Goal: Task Accomplishment & Management: Manage account settings

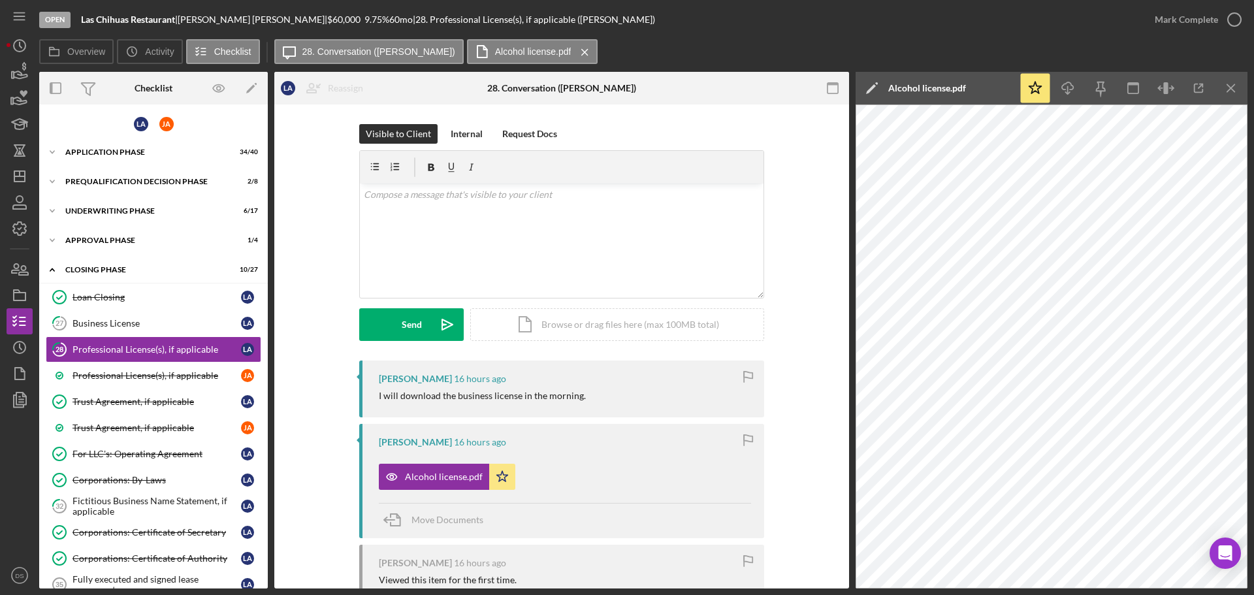
scroll to position [327, 0]
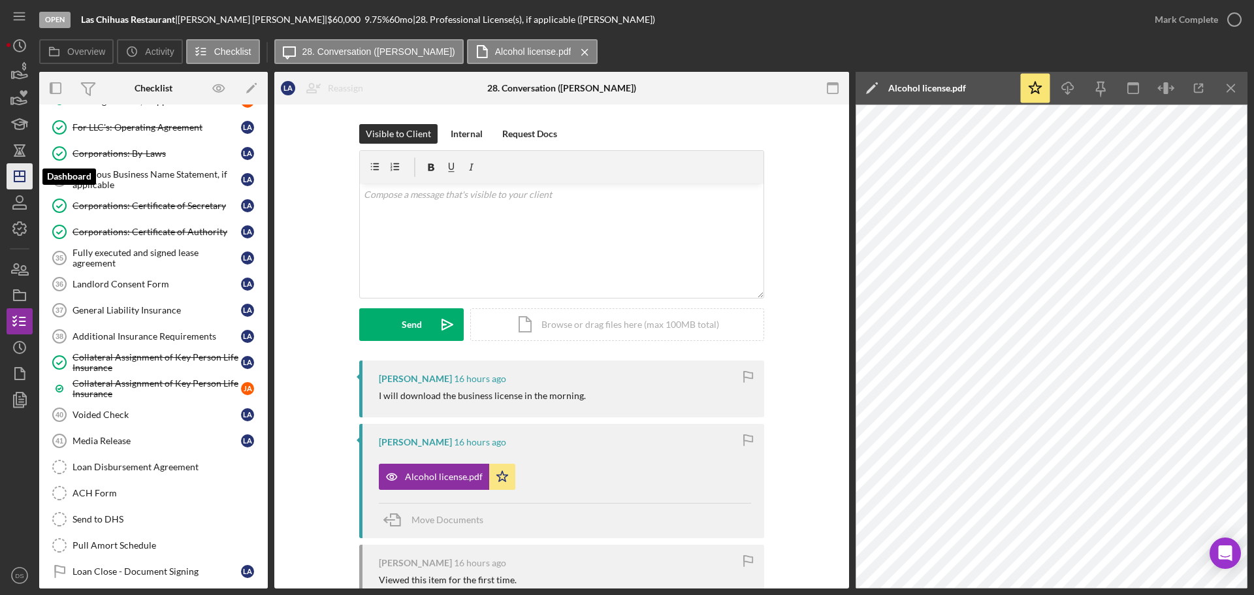
click at [30, 171] on icon "Icon/Dashboard" at bounding box center [19, 176] width 33 height 33
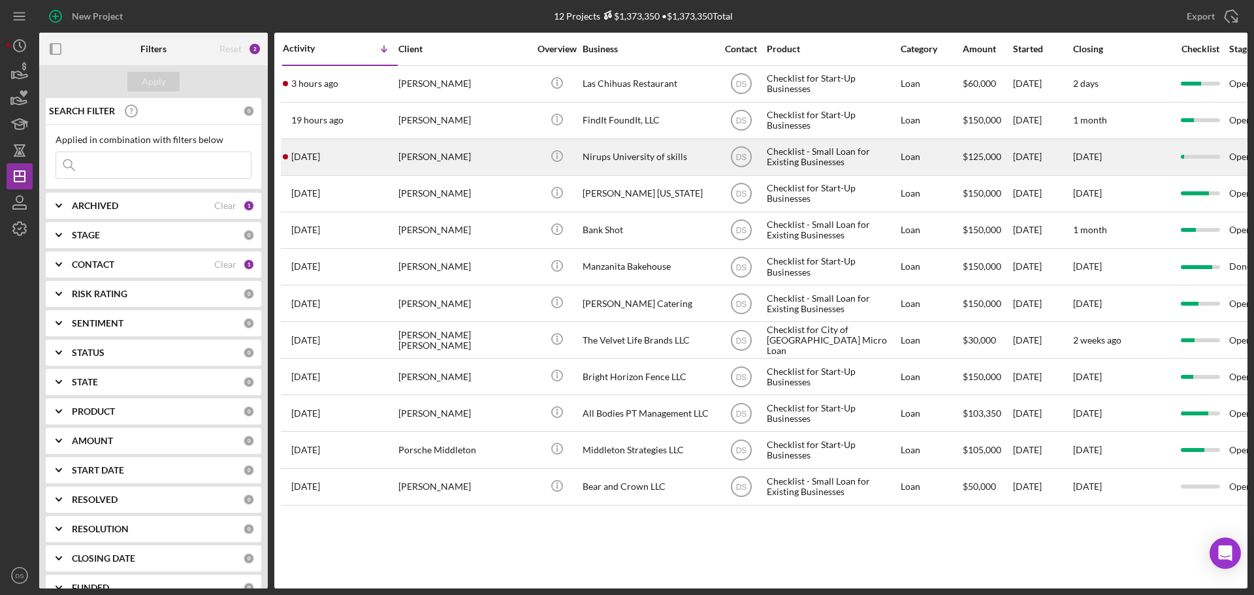
click at [468, 157] on div "[PERSON_NAME]" at bounding box center [463, 157] width 131 height 35
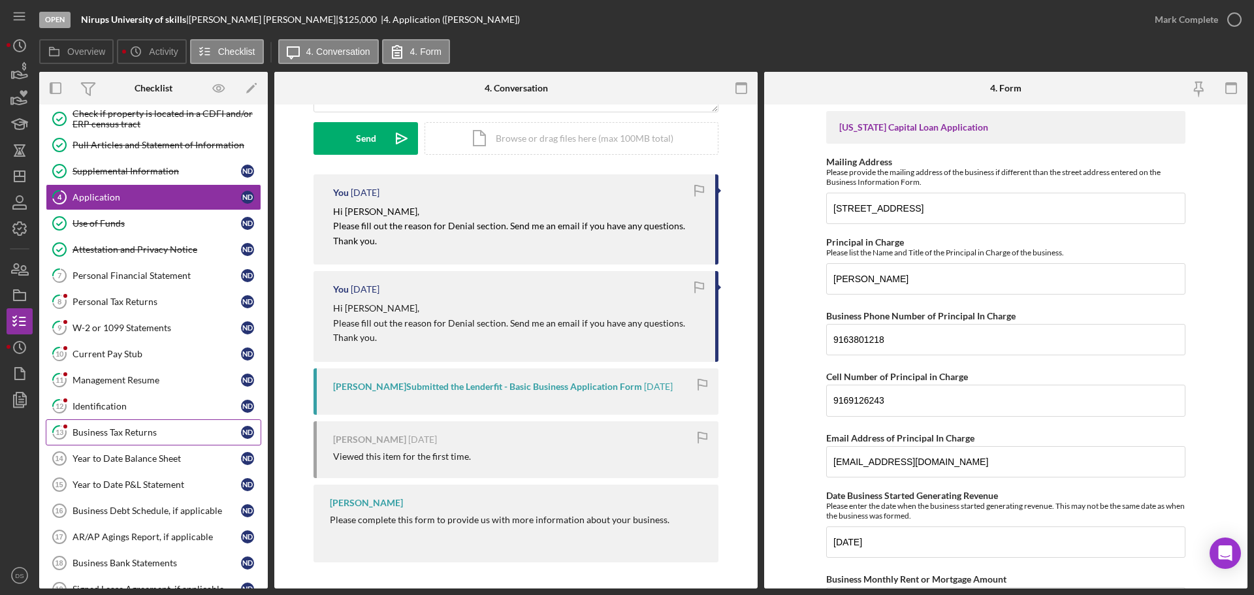
scroll to position [196, 0]
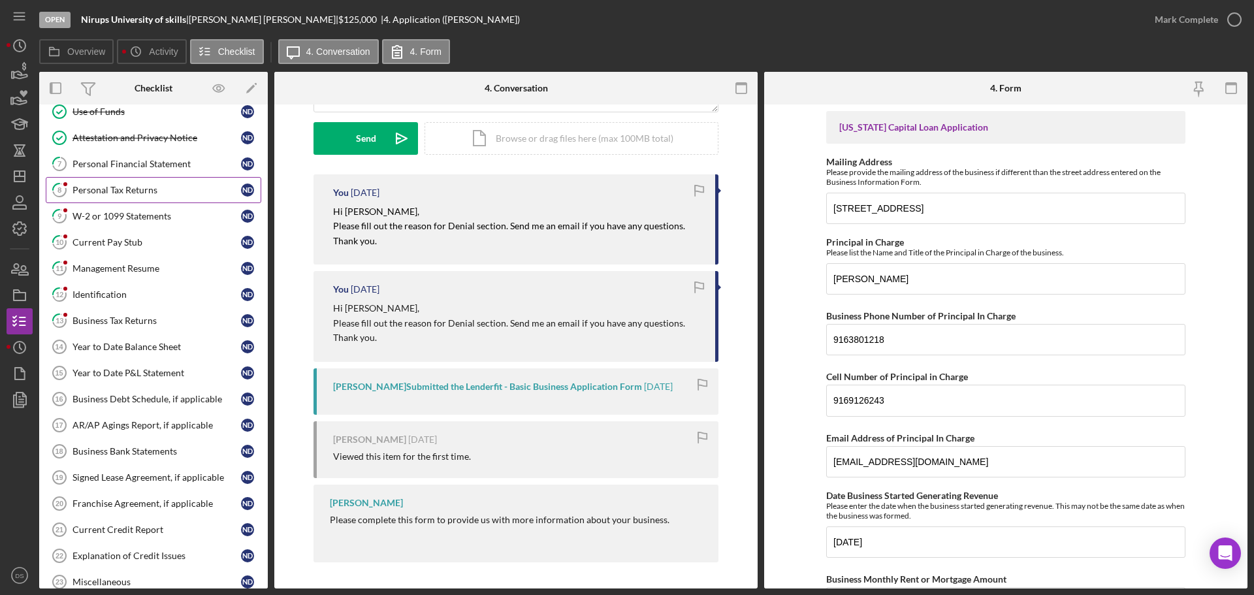
click at [153, 185] on div "Personal Tax Returns" at bounding box center [156, 190] width 168 height 10
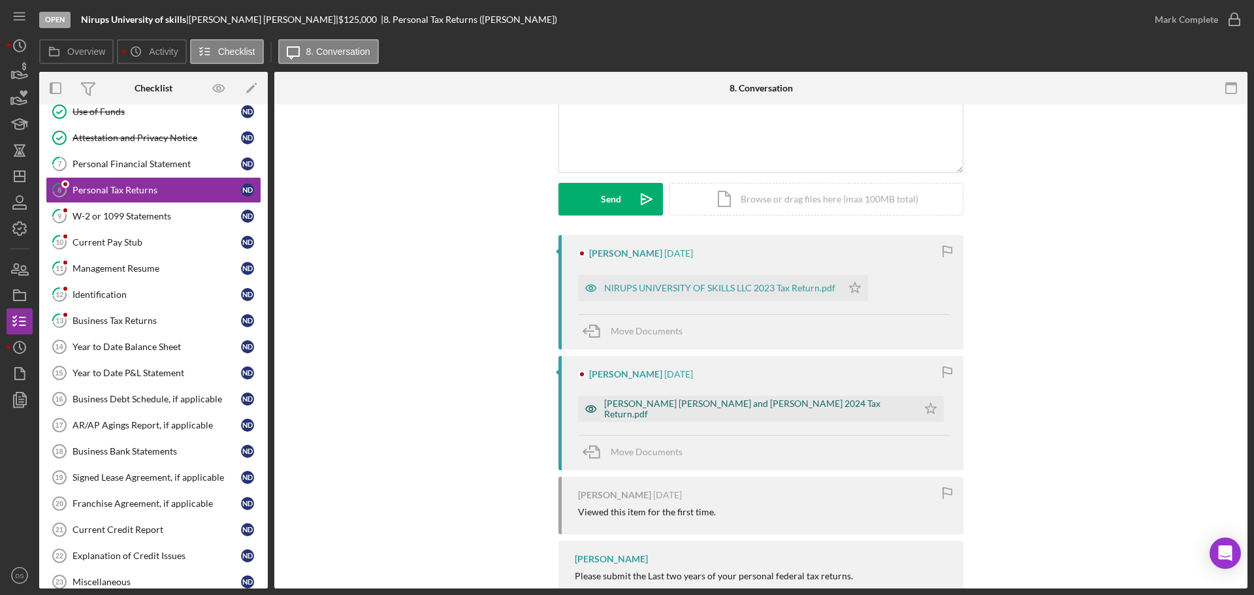
scroll to position [169, 0]
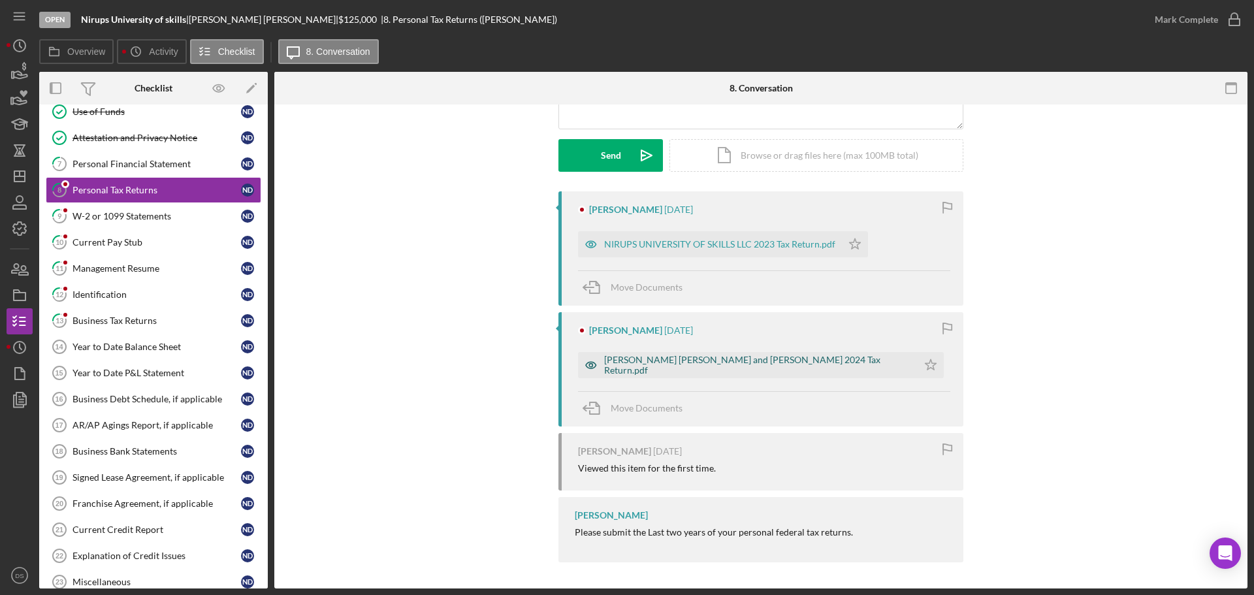
click at [722, 362] on div "[PERSON_NAME] [PERSON_NAME] and [PERSON_NAME] 2024 Tax Return.pdf" at bounding box center [757, 365] width 307 height 21
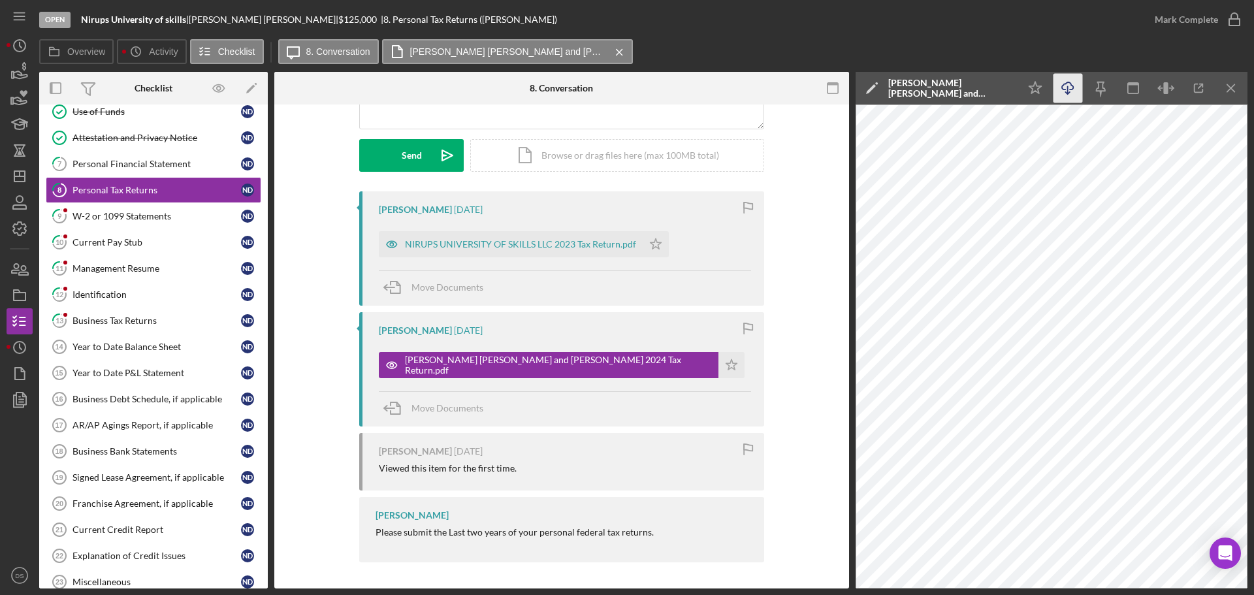
click at [1070, 92] on polyline "button" at bounding box center [1067, 93] width 5 height 2
click at [654, 245] on icon "Icon/Star" at bounding box center [656, 244] width 26 height 26
click at [590, 244] on div "NIRUPS UNIVERSITY OF SKILLS LLC 2023 Tax Return.pdf" at bounding box center [520, 244] width 231 height 10
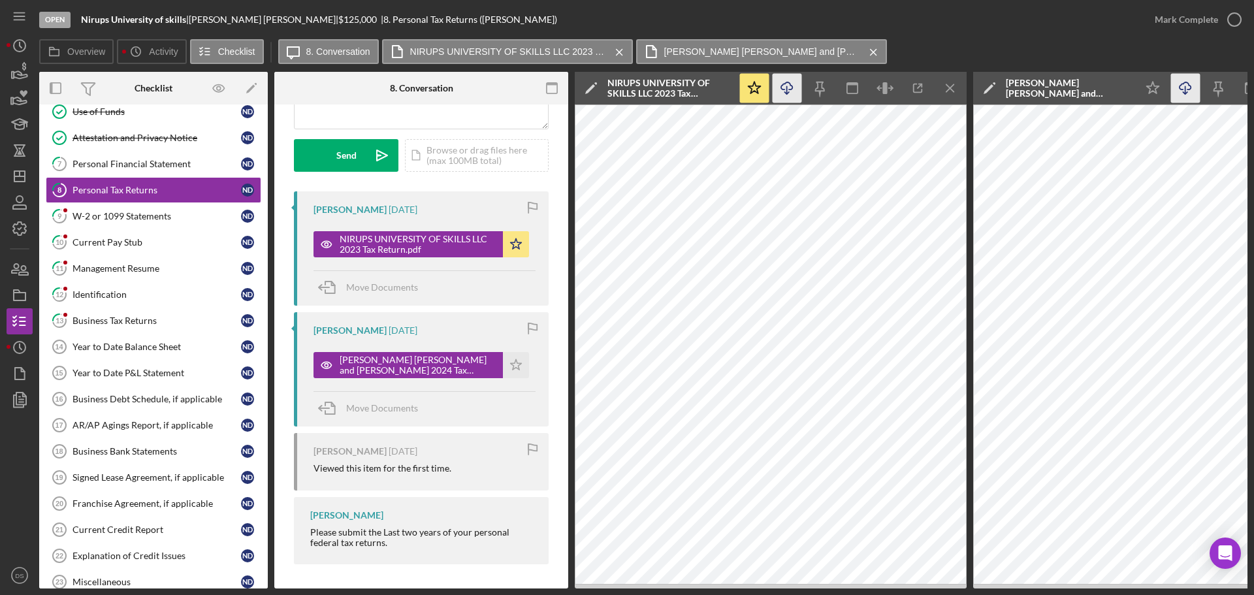
click at [776, 91] on icon "Icon/Download" at bounding box center [787, 88] width 29 height 29
click at [1228, 16] on circle "button" at bounding box center [1234, 19] width 13 height 13
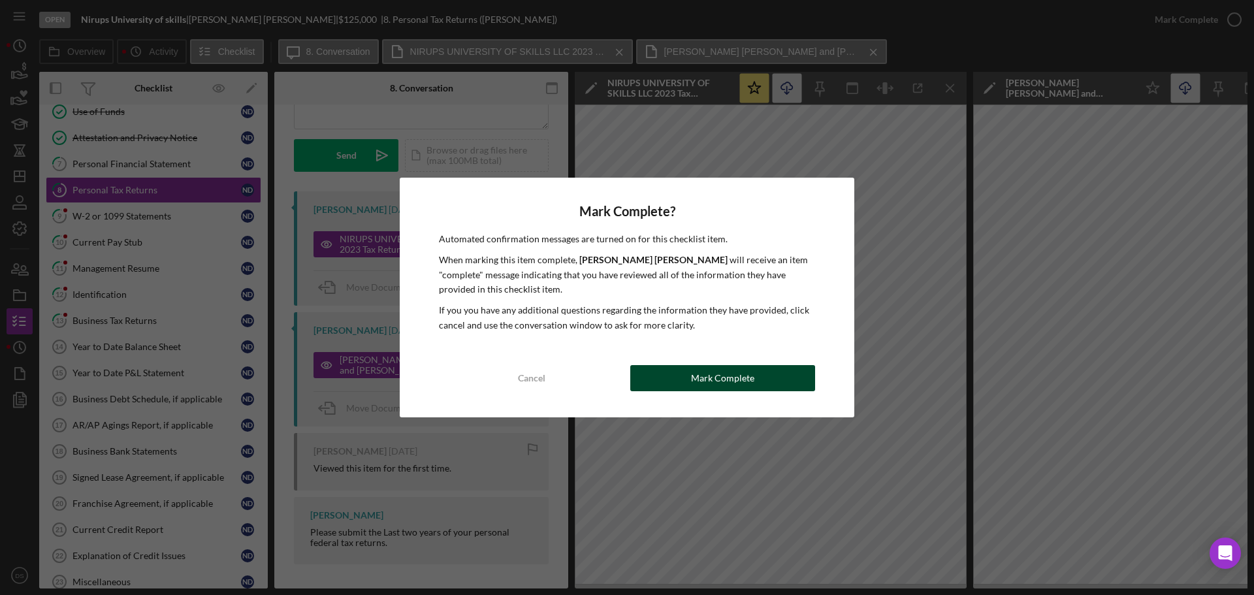
click at [729, 380] on div "Mark Complete" at bounding box center [722, 378] width 63 height 26
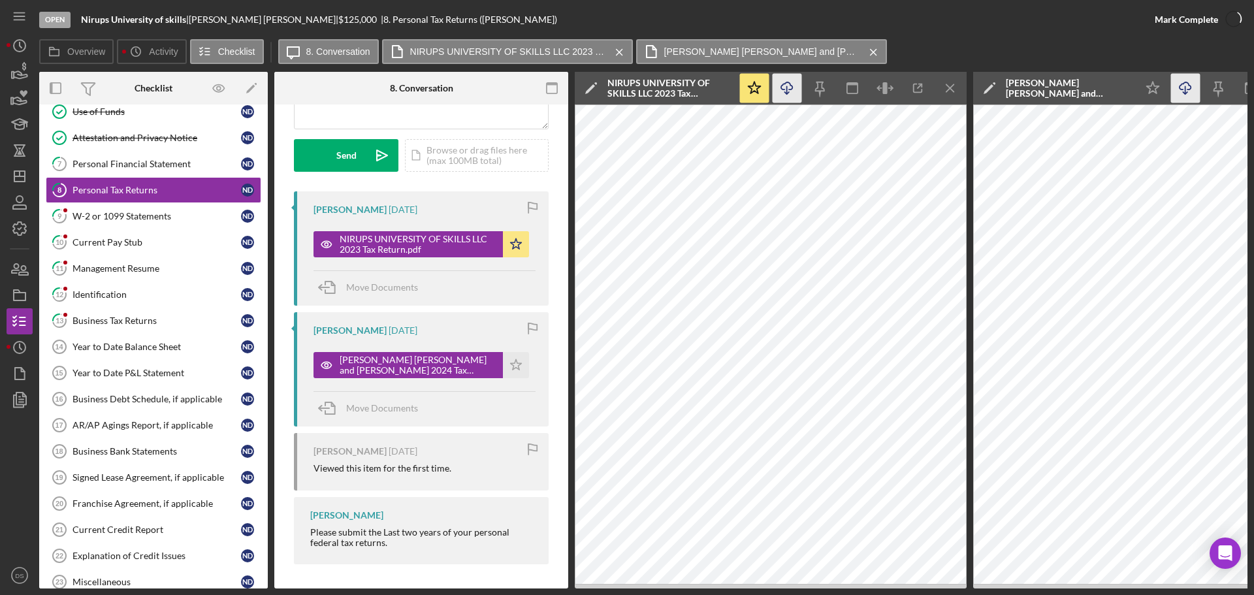
scroll to position [363, 0]
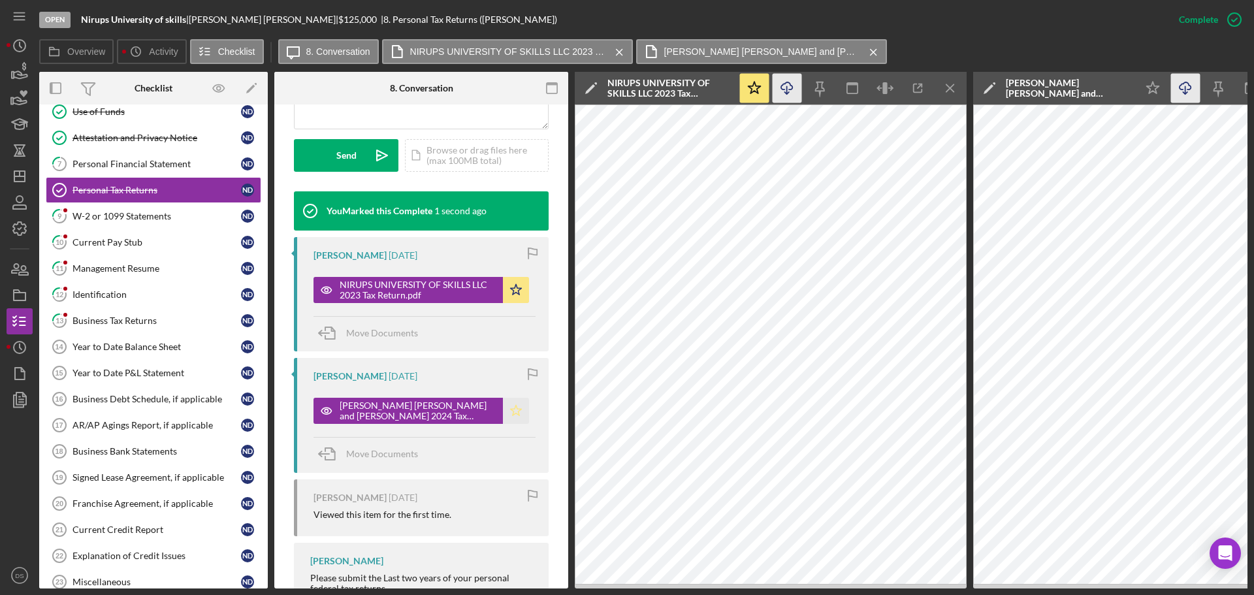
click at [517, 411] on icon "Icon/Star" at bounding box center [516, 411] width 26 height 26
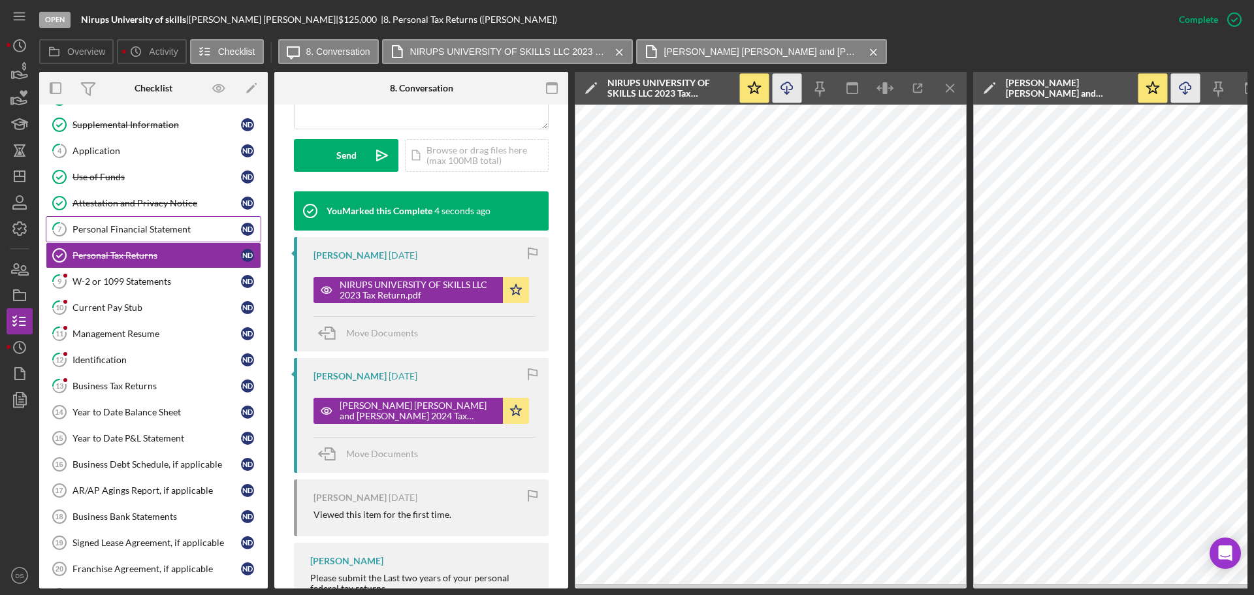
click at [163, 232] on div "Personal Financial Statement" at bounding box center [156, 229] width 168 height 10
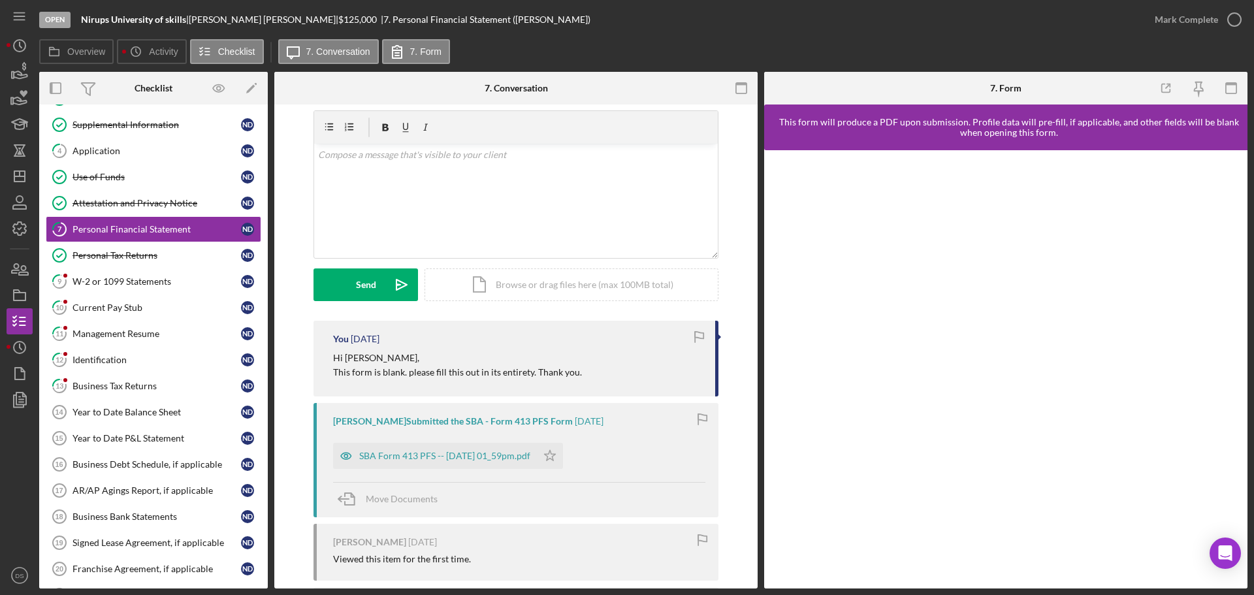
scroll to position [131, 0]
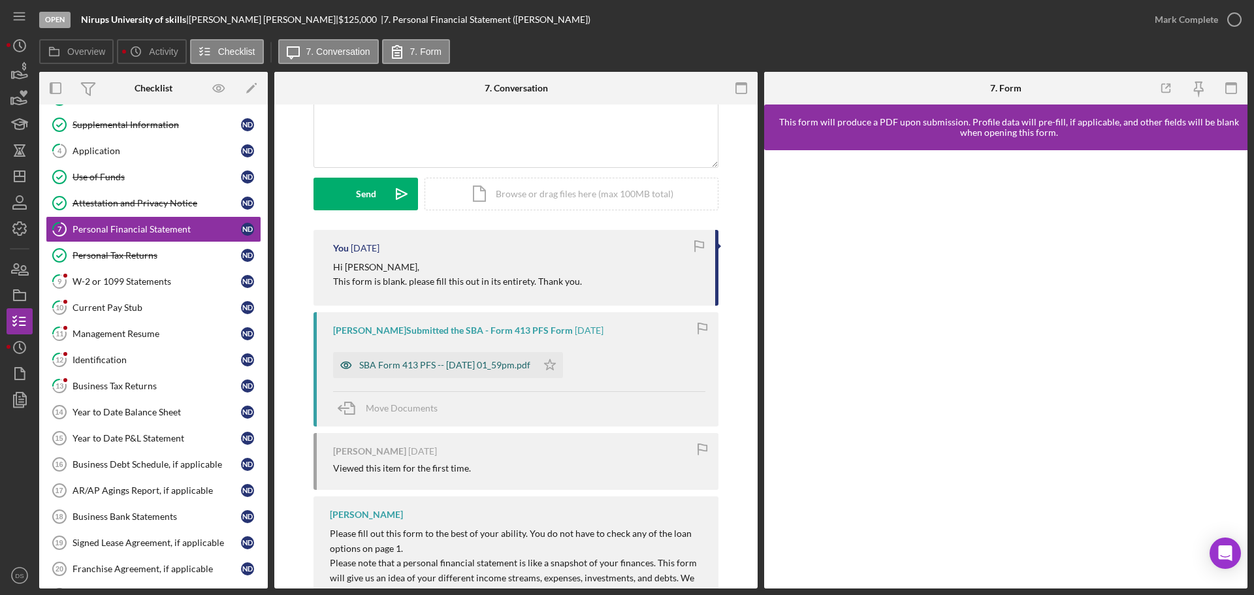
click at [529, 366] on div "SBA Form 413 PFS -- [DATE] 01_59pm.pdf" at bounding box center [444, 365] width 171 height 10
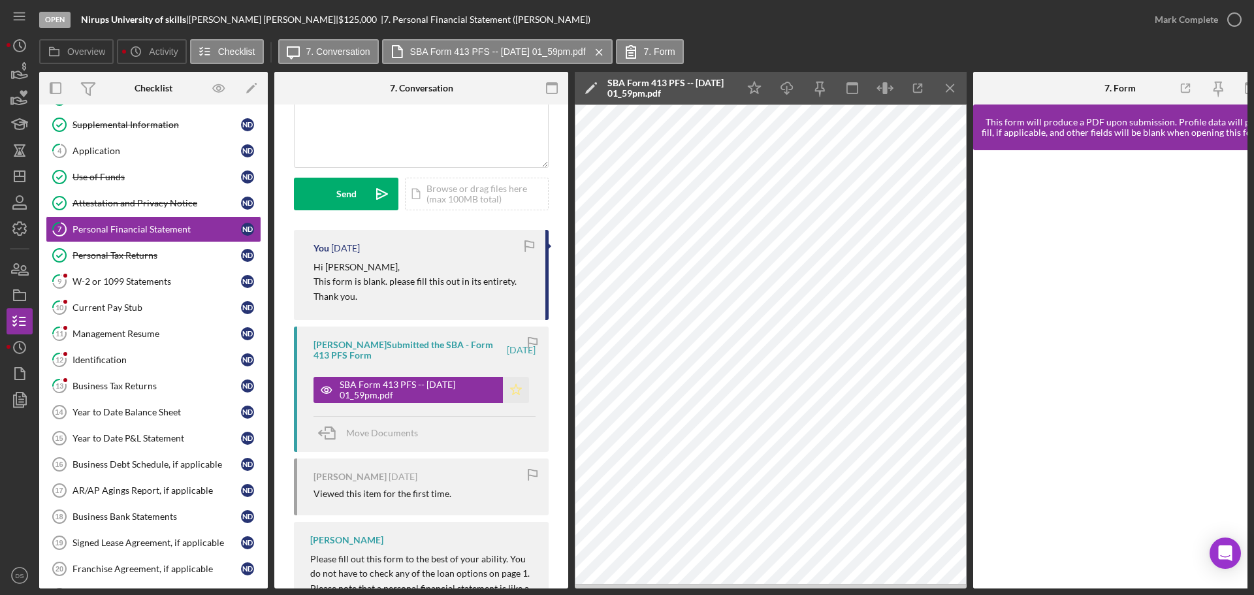
click at [518, 389] on polygon "button" at bounding box center [516, 390] width 11 height 10
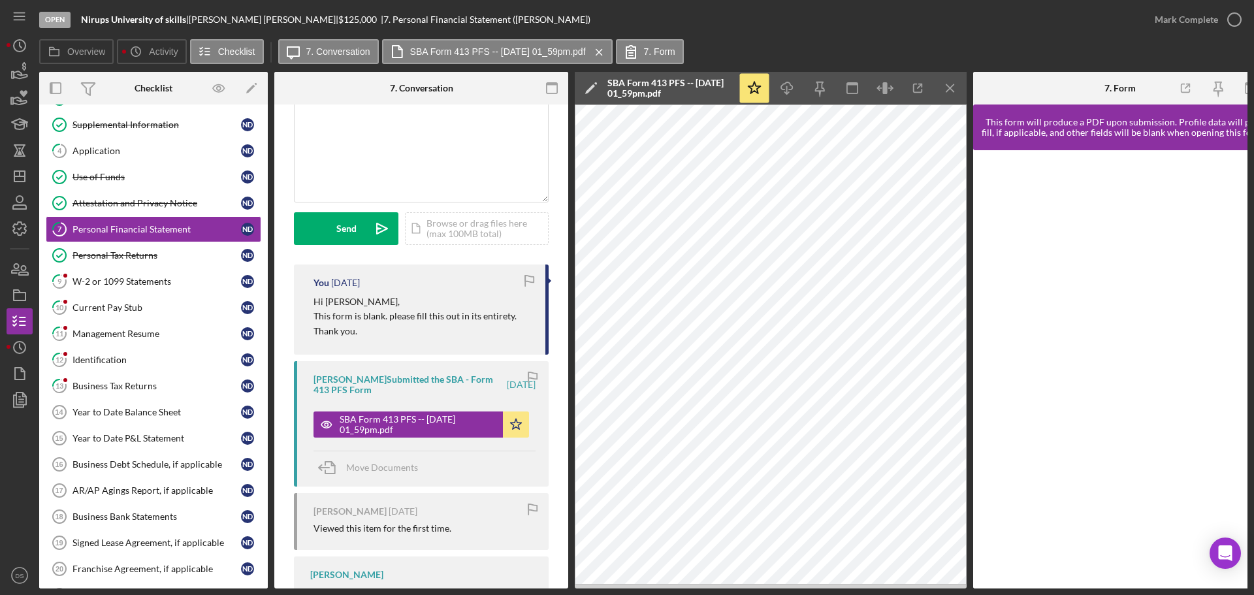
scroll to position [0, 0]
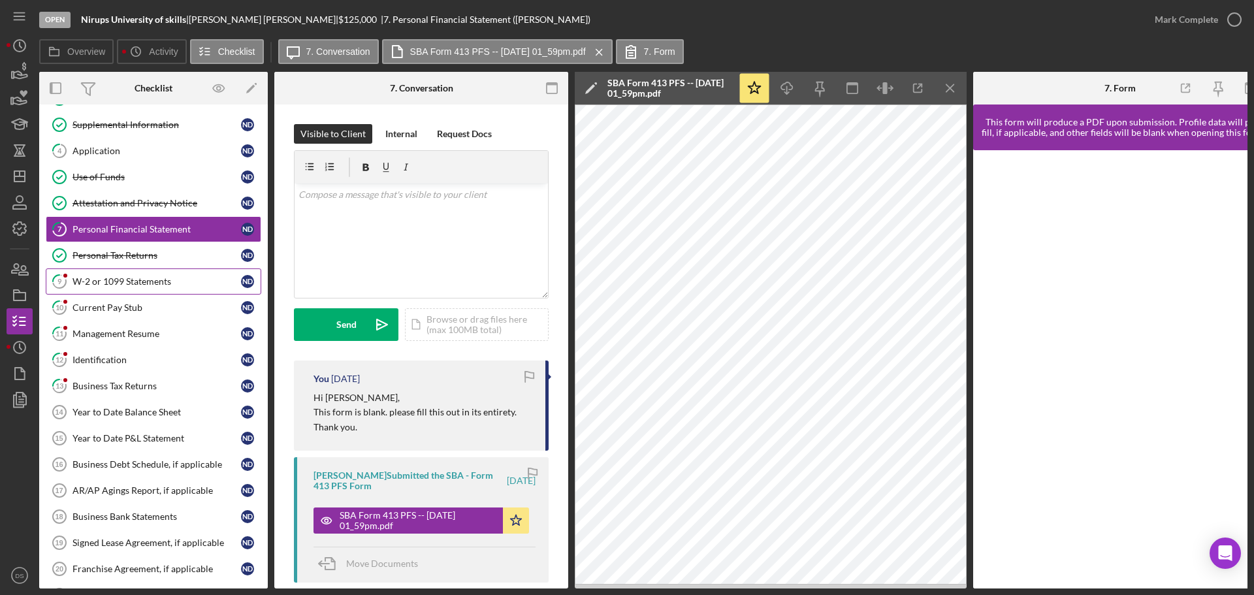
click at [148, 280] on div "W-2 or 1099 Statements" at bounding box center [156, 281] width 168 height 10
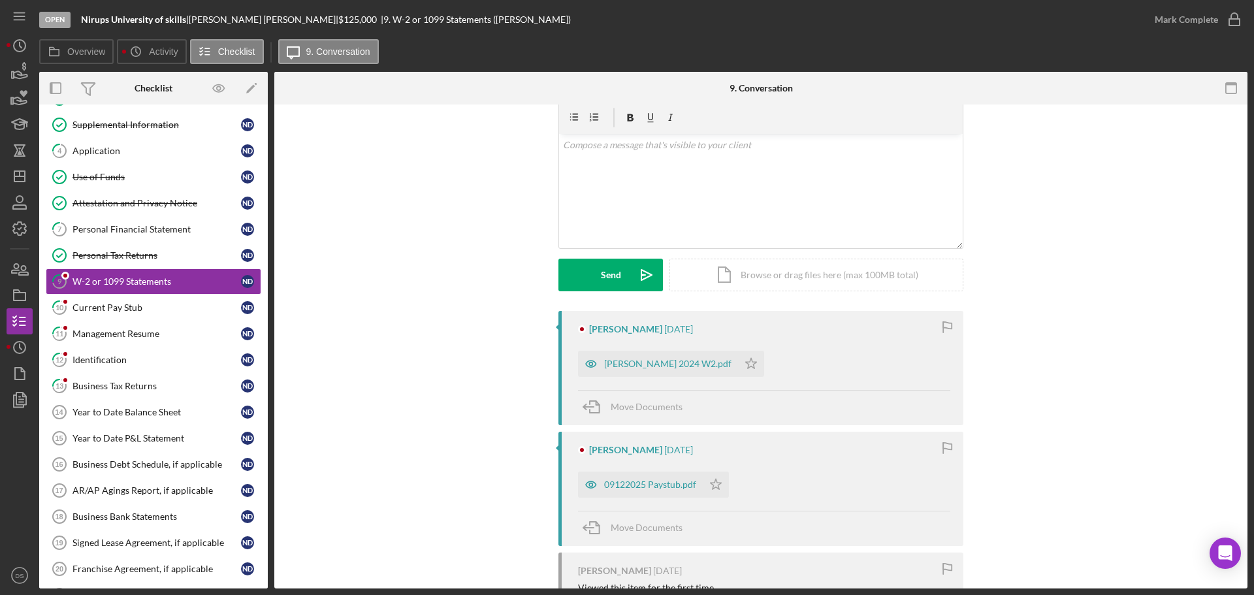
scroll to position [169, 0]
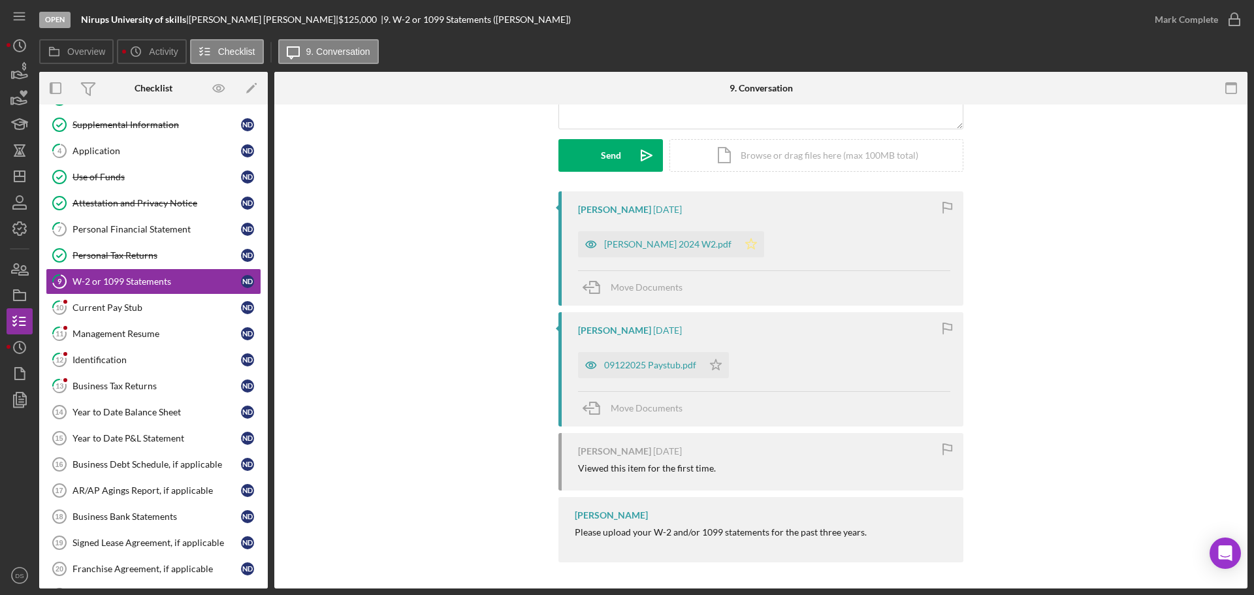
click at [738, 244] on icon "Icon/Star" at bounding box center [751, 244] width 26 height 26
click at [690, 246] on div "[PERSON_NAME] 2024 W2.pdf" at bounding box center [667, 244] width 127 height 10
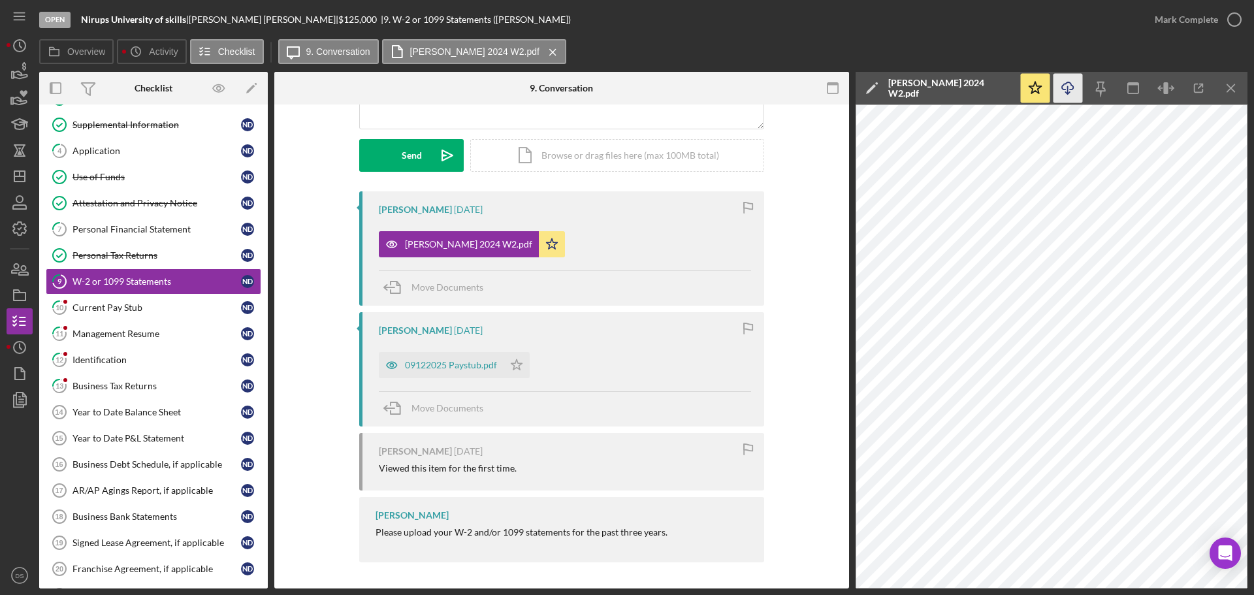
click at [1070, 97] on icon "Icon/Download" at bounding box center [1067, 88] width 29 height 29
click at [476, 364] on div "09122025 Paystub.pdf" at bounding box center [451, 365] width 92 height 10
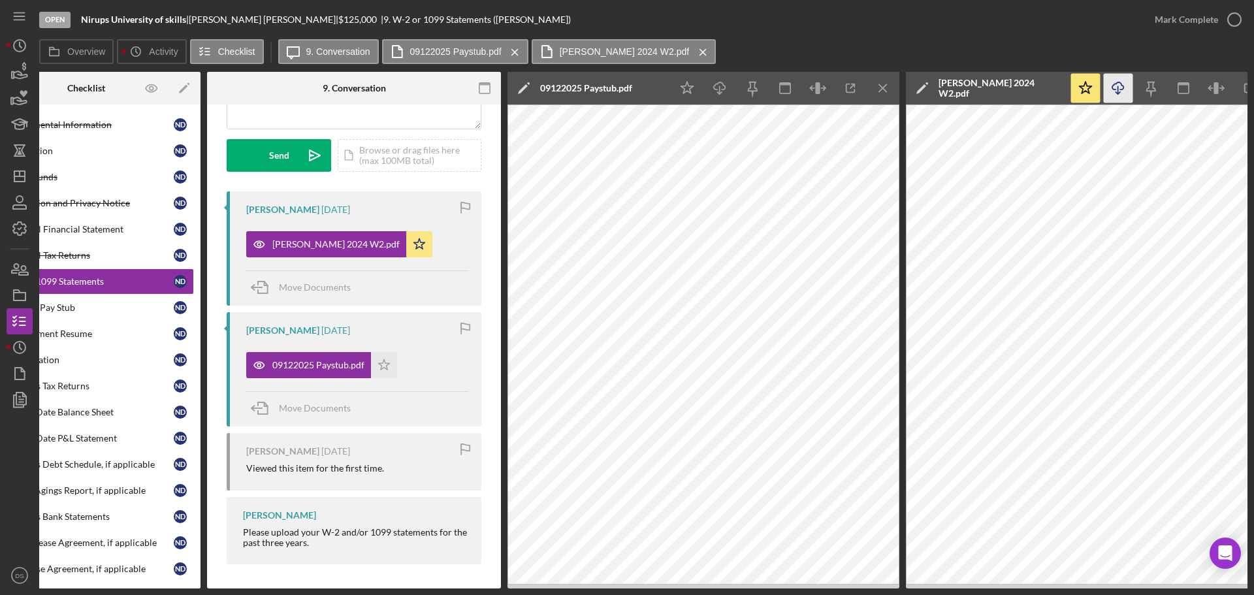
scroll to position [0, 118]
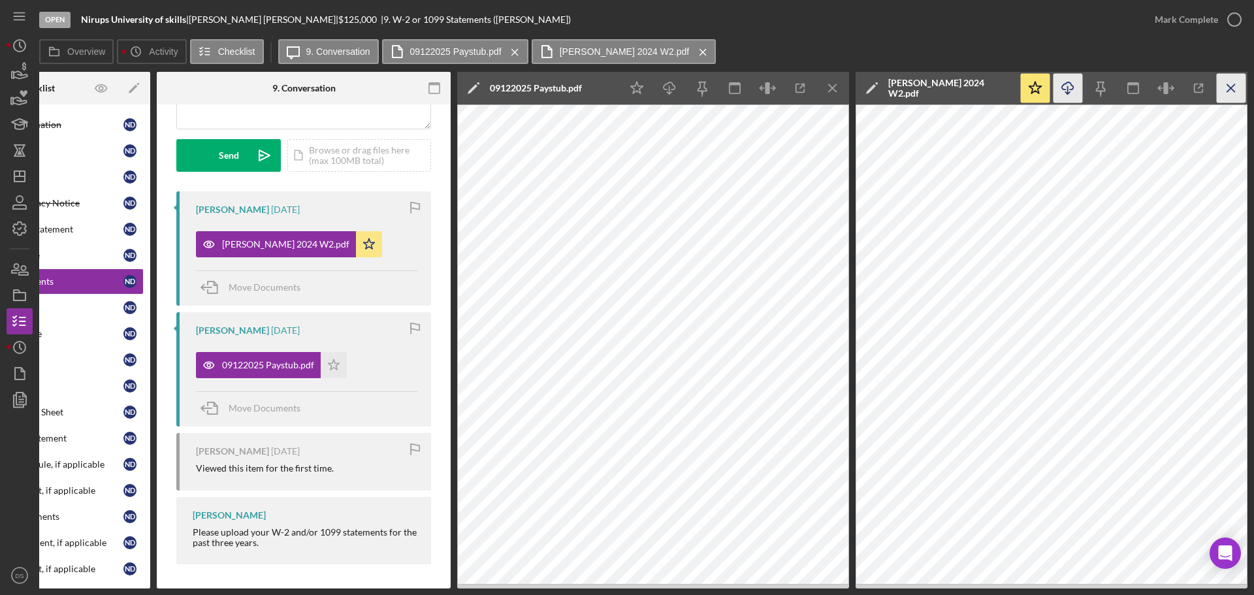
click at [1238, 91] on icon "Icon/Menu Close" at bounding box center [1231, 88] width 29 height 29
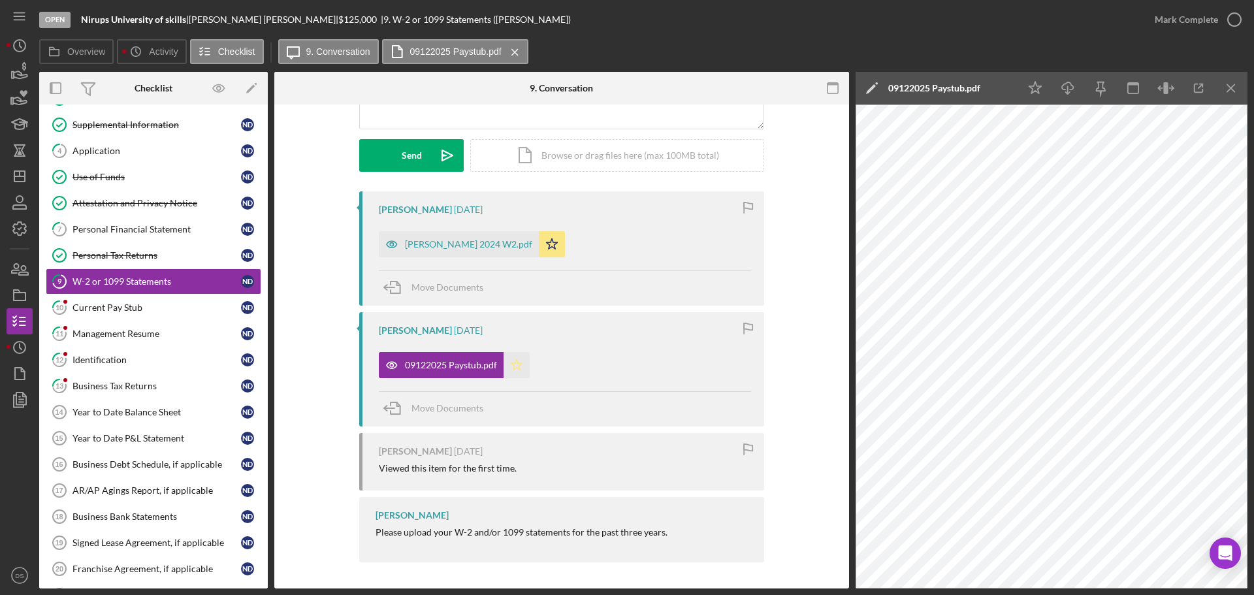
click at [511, 364] on polygon "button" at bounding box center [516, 364] width 11 height 10
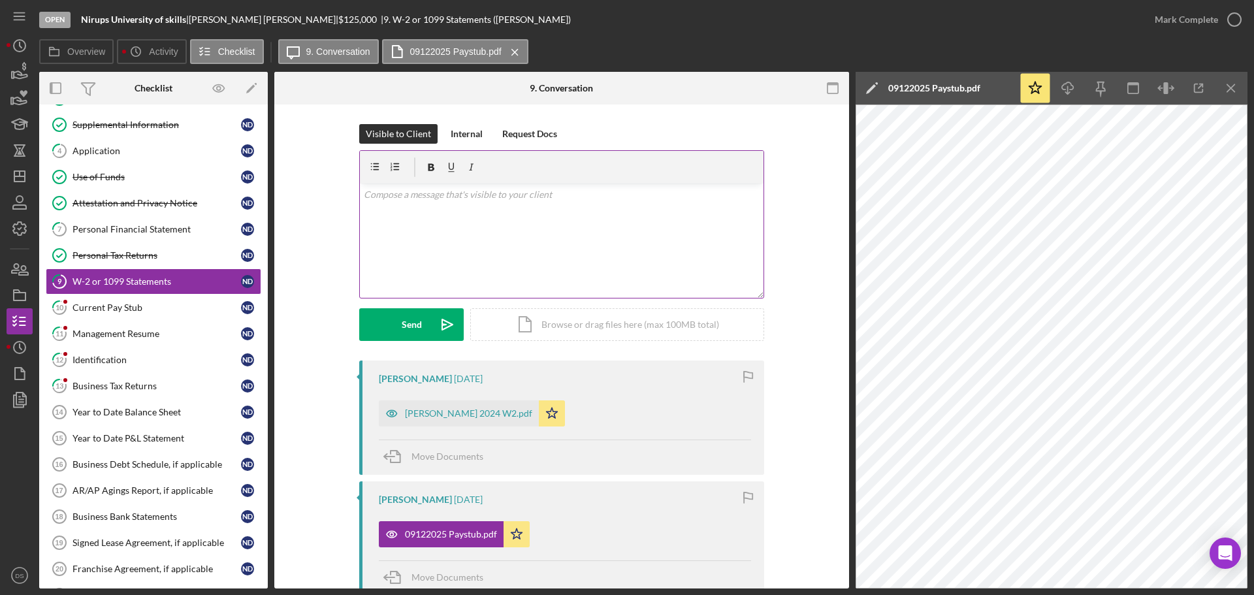
click at [487, 226] on div "v Color teal Color pink Remove color Add row above Add row below Add column bef…" at bounding box center [562, 241] width 404 height 114
click at [566, 216] on p "Thank you for providing 2024, just awaiting 2022 &2023" at bounding box center [562, 213] width 396 height 14
click at [601, 214] on p "Thank you for providing 2024, just awaiting 2022 & 2023" at bounding box center [562, 213] width 396 height 14
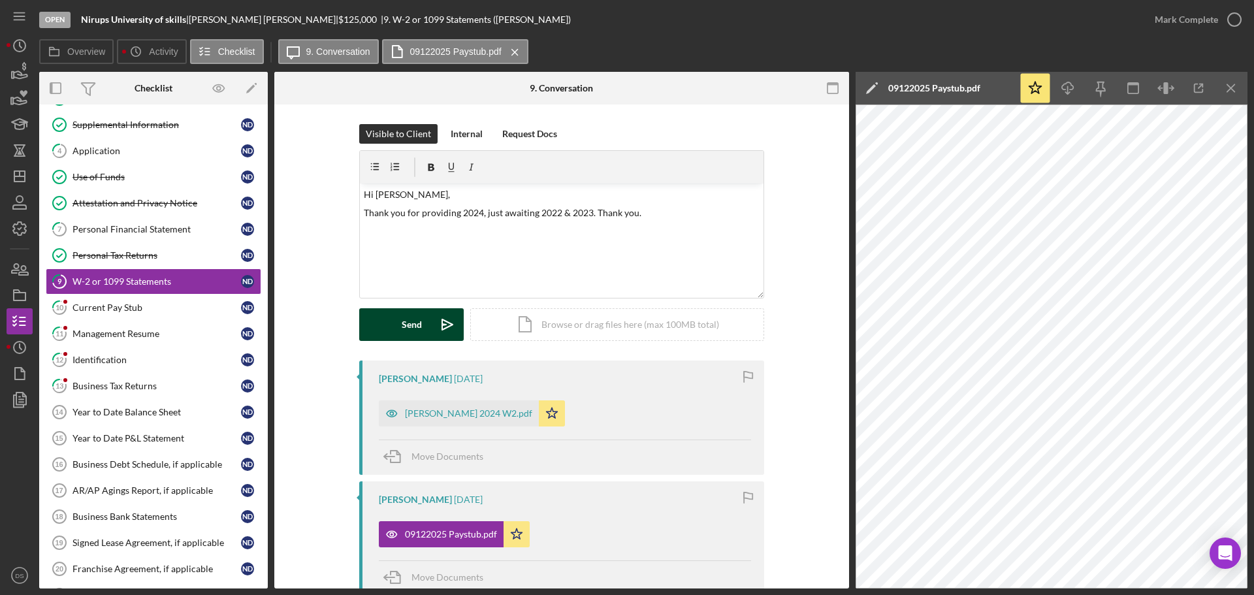
click at [408, 327] on div "Send" at bounding box center [412, 324] width 20 height 33
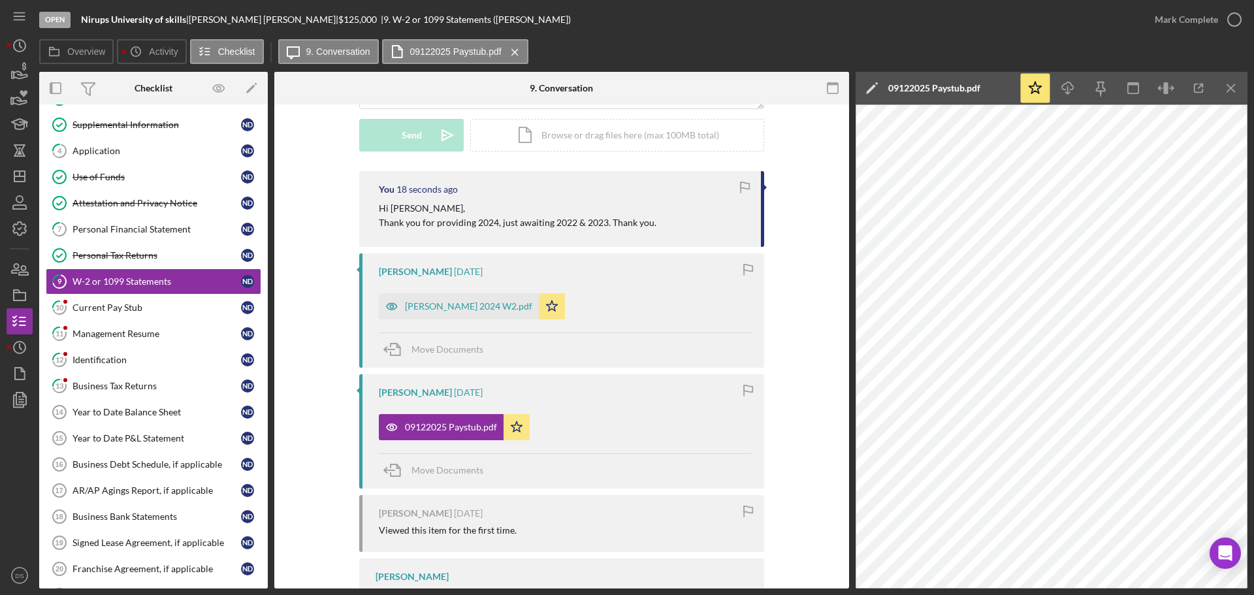
scroll to position [251, 0]
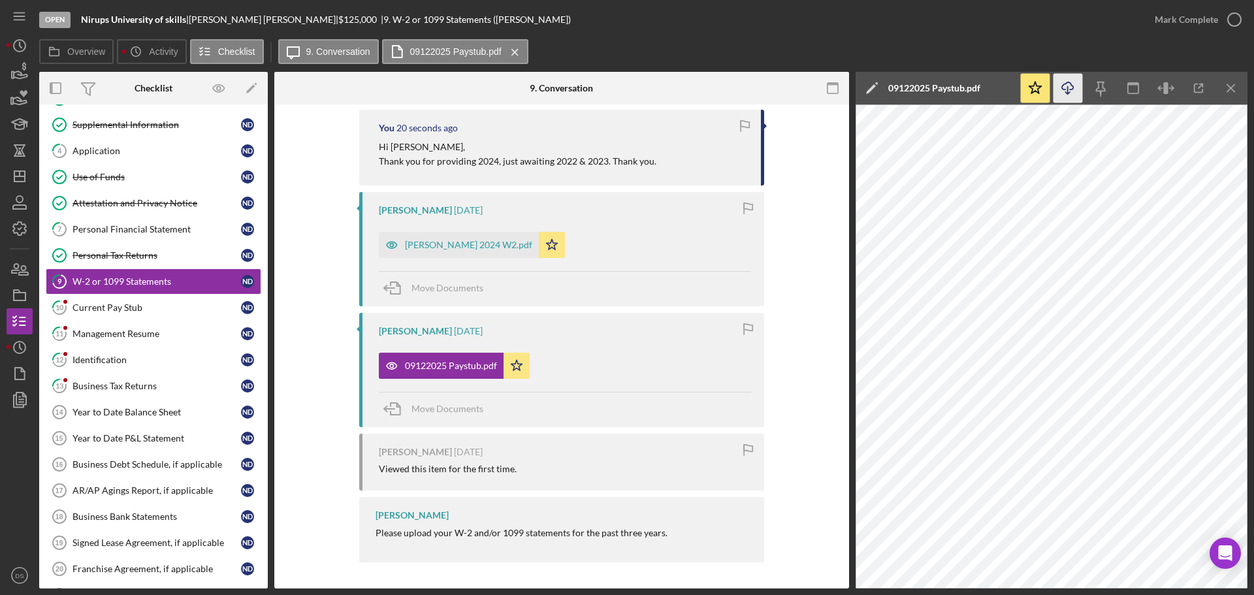
click at [1073, 99] on icon "Icon/Download" at bounding box center [1067, 88] width 29 height 29
click at [147, 300] on link "10 Current Pay Stub N D" at bounding box center [154, 308] width 216 height 26
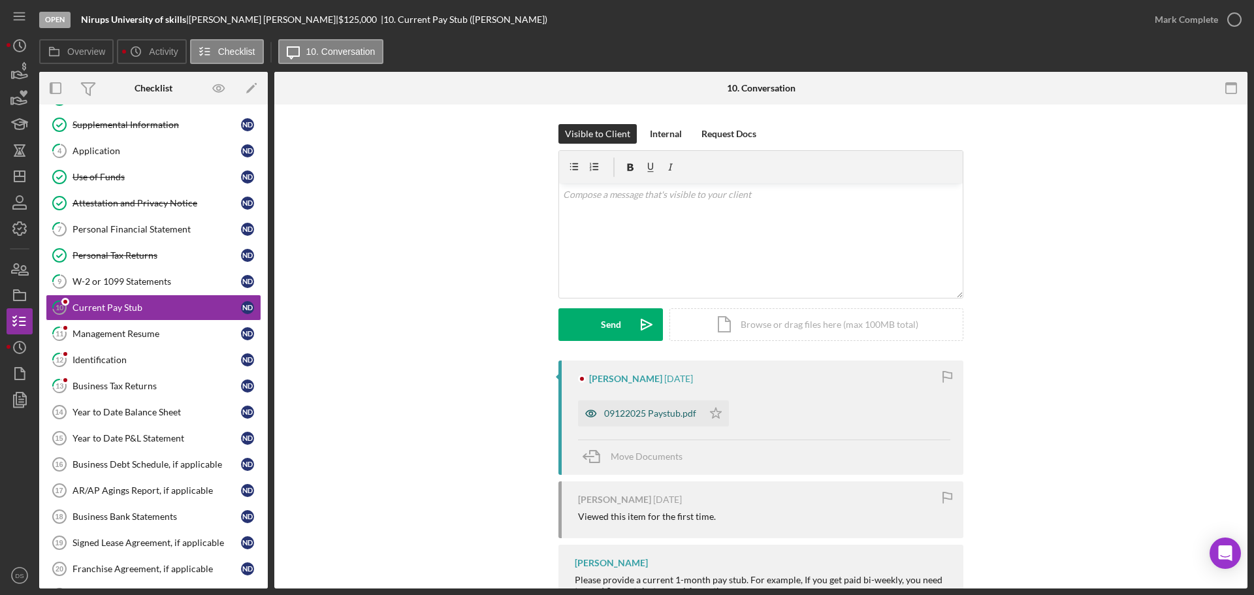
click at [663, 416] on div "09122025 Paystub.pdf" at bounding box center [650, 413] width 92 height 10
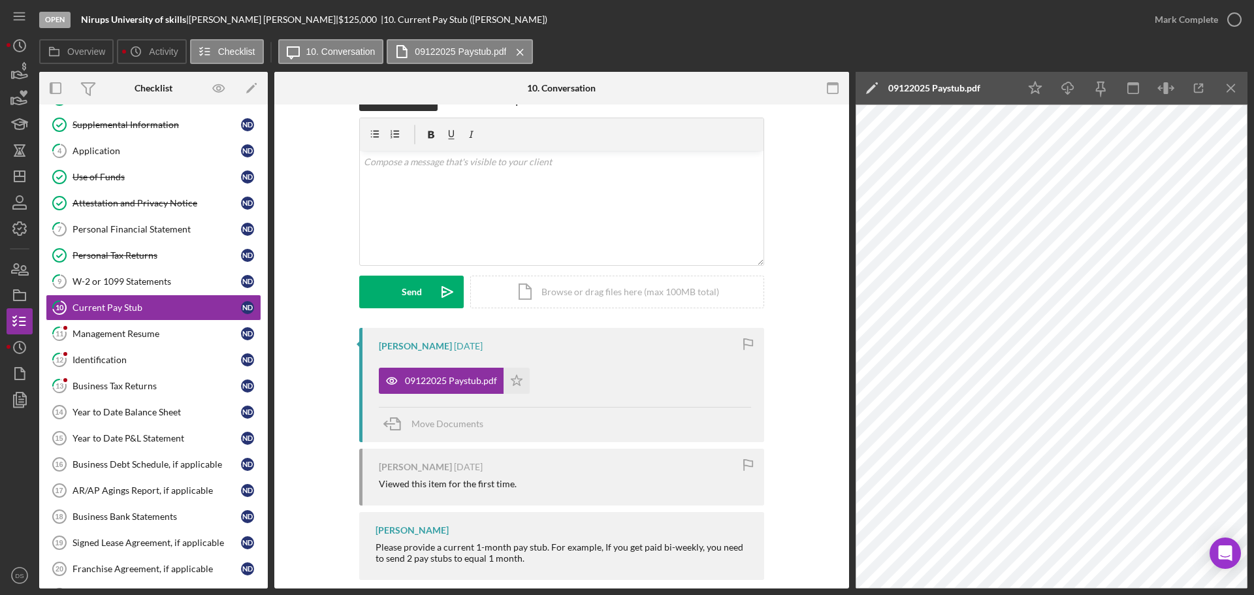
scroll to position [50, 0]
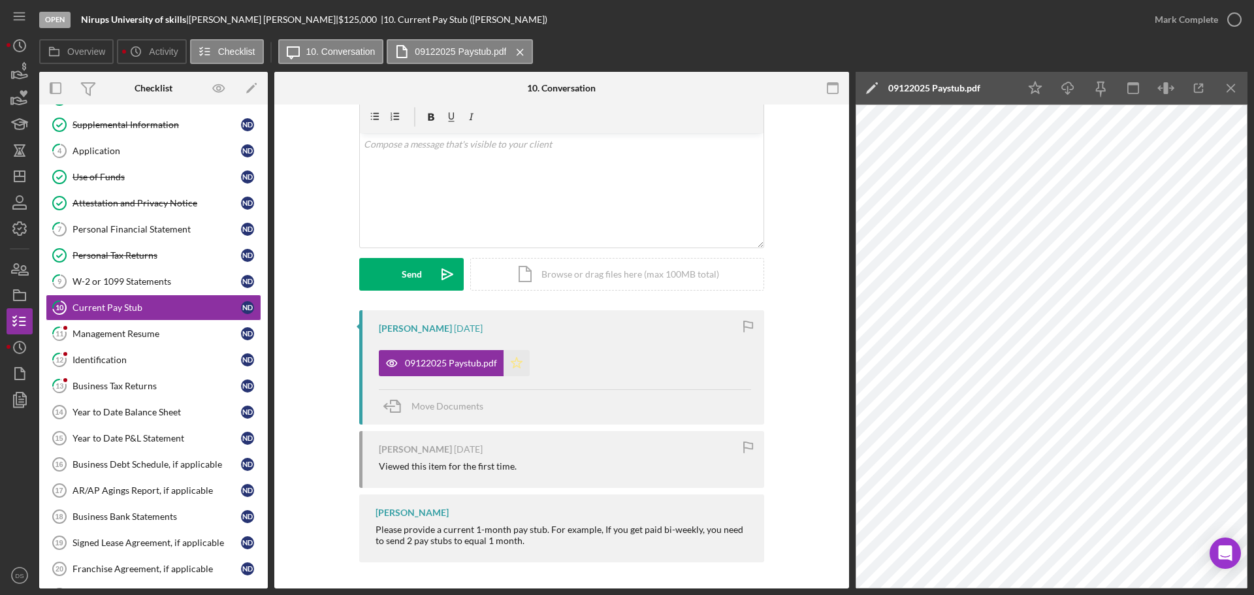
click at [505, 364] on icon "Icon/Star" at bounding box center [517, 363] width 26 height 26
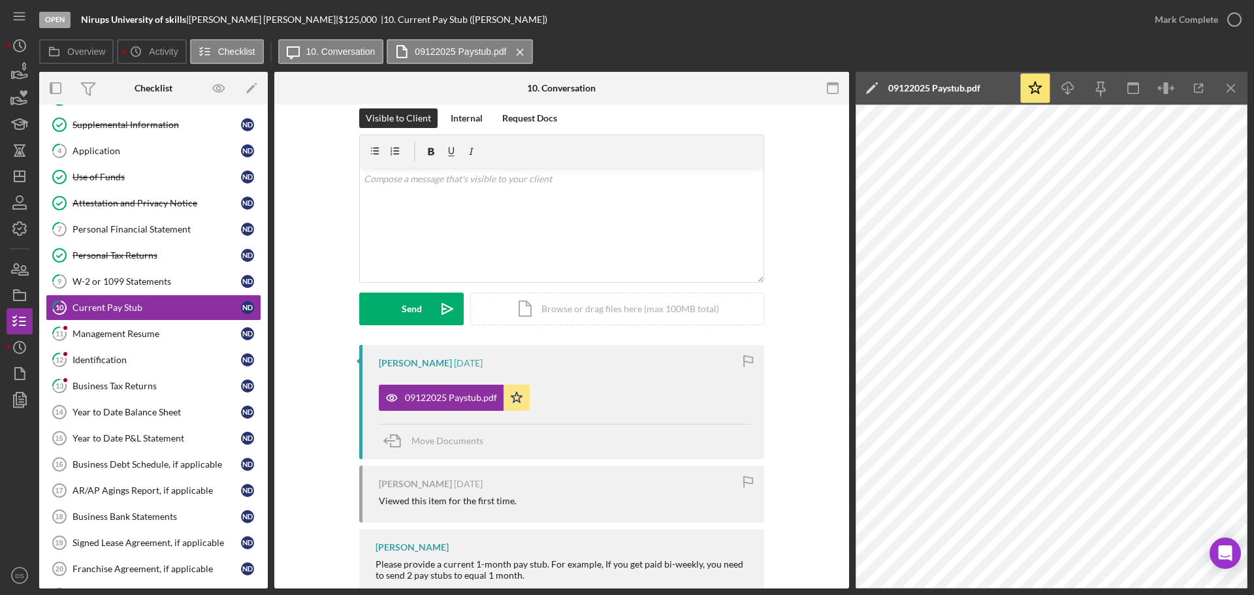
scroll to position [0, 0]
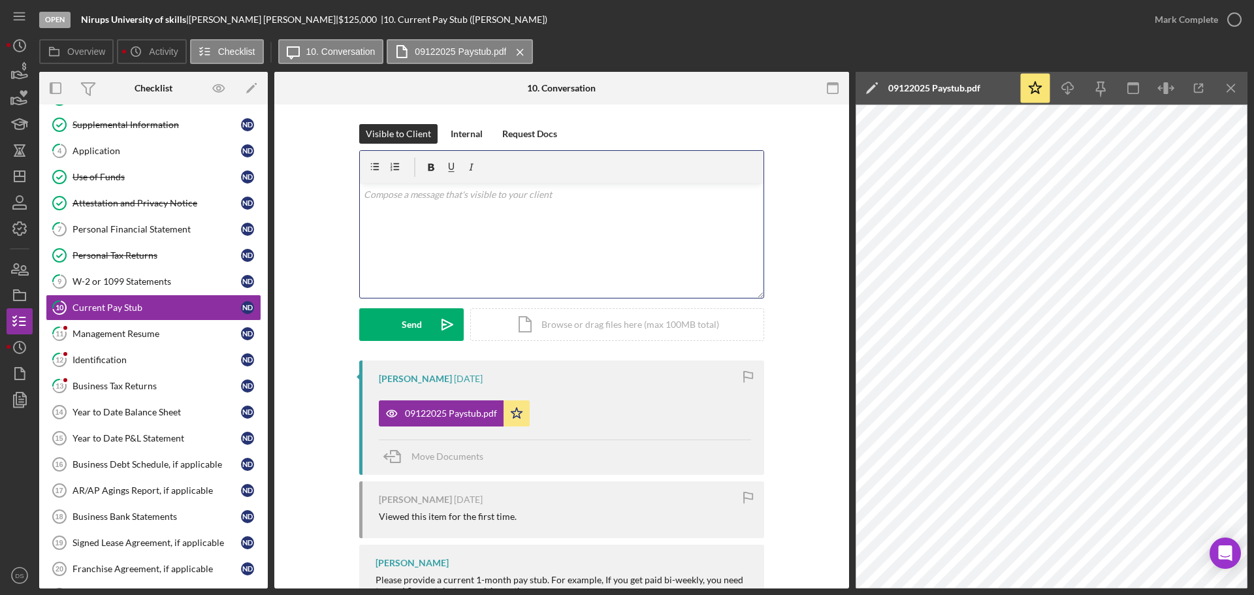
click at [633, 218] on div "v Color teal Color pink Remove color Add row above Add row below Add column bef…" at bounding box center [562, 241] width 404 height 114
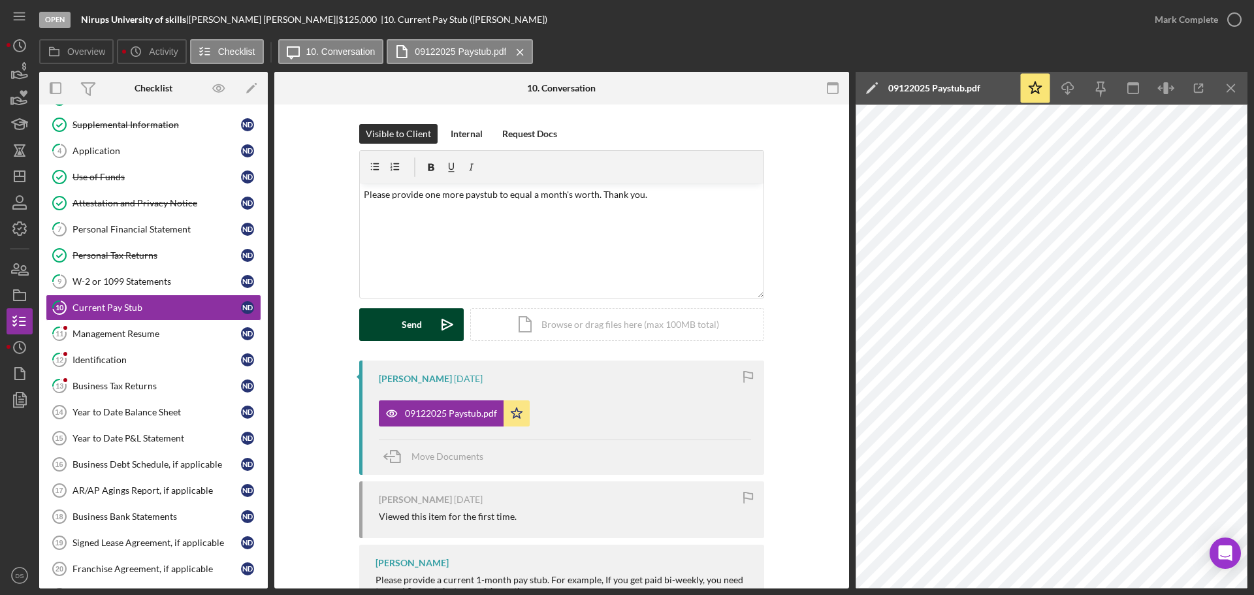
click at [418, 325] on div "Send" at bounding box center [412, 324] width 20 height 33
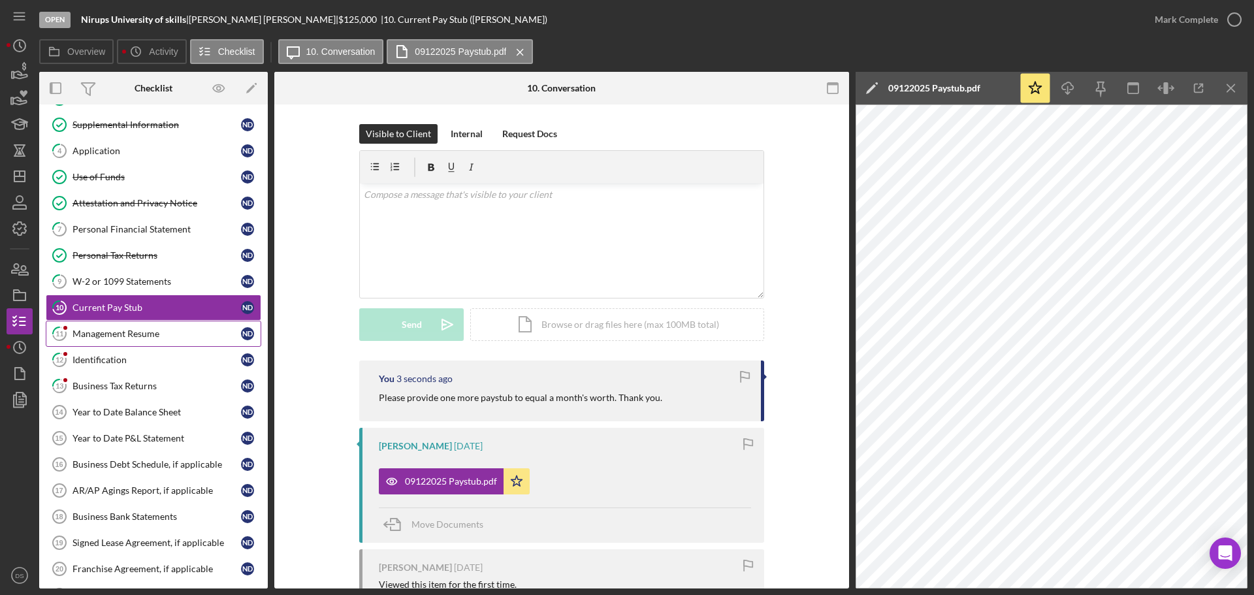
click at [168, 340] on link "11 Management Resume N D" at bounding box center [154, 334] width 216 height 26
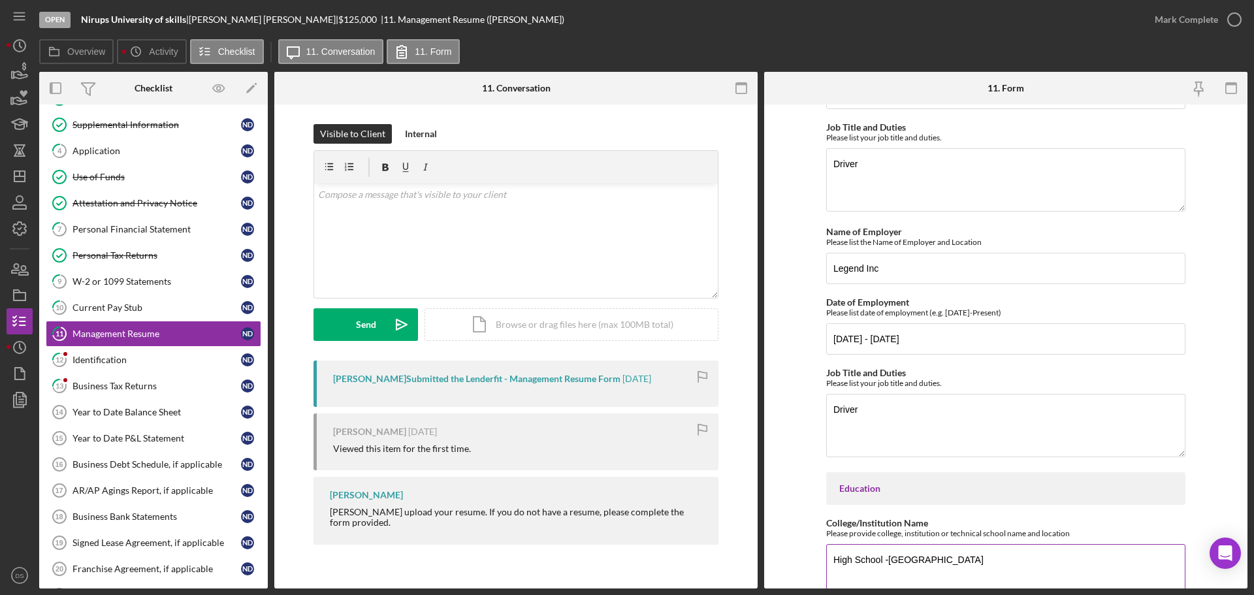
scroll to position [718, 0]
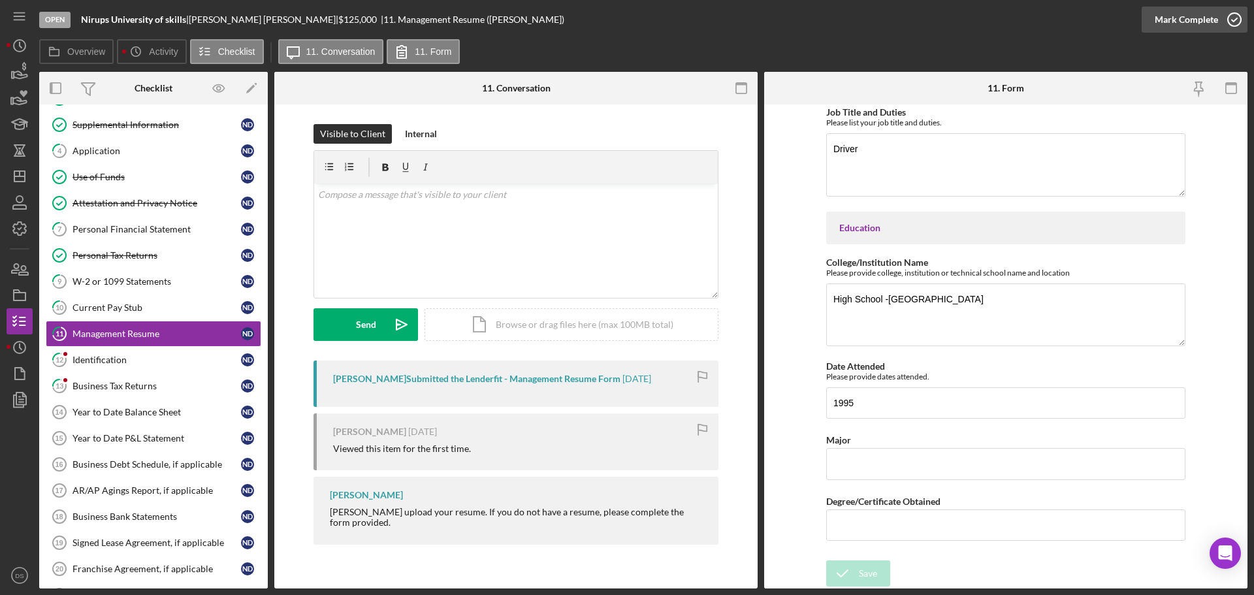
click at [1221, 14] on icon "button" at bounding box center [1234, 19] width 33 height 33
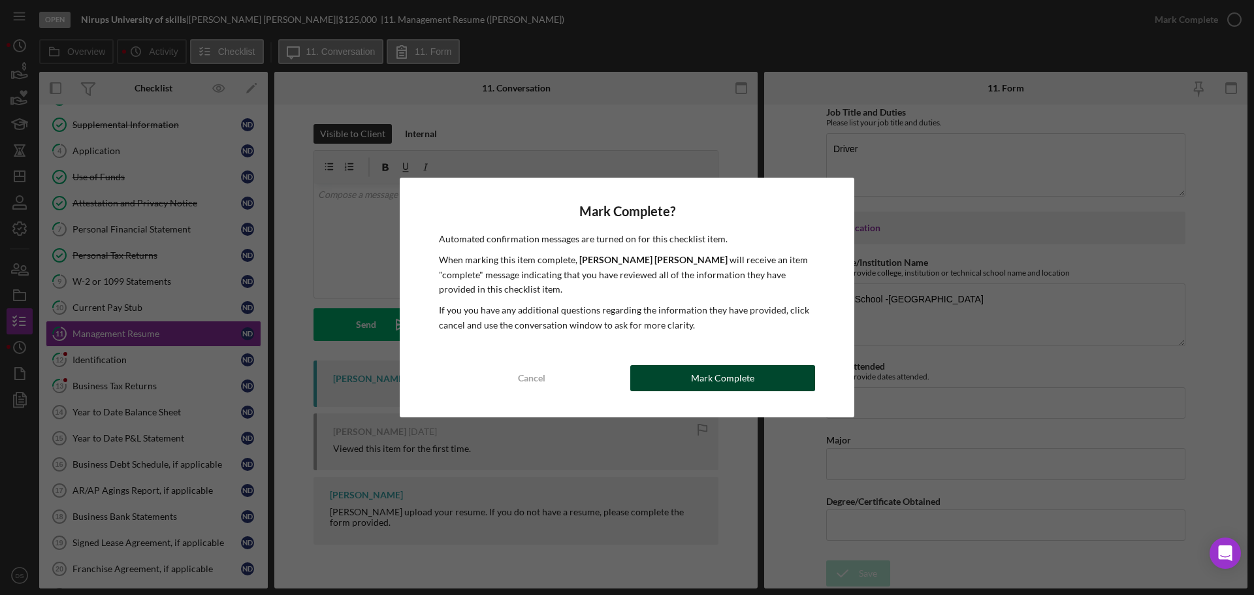
click at [756, 383] on button "Mark Complete" at bounding box center [722, 378] width 185 height 26
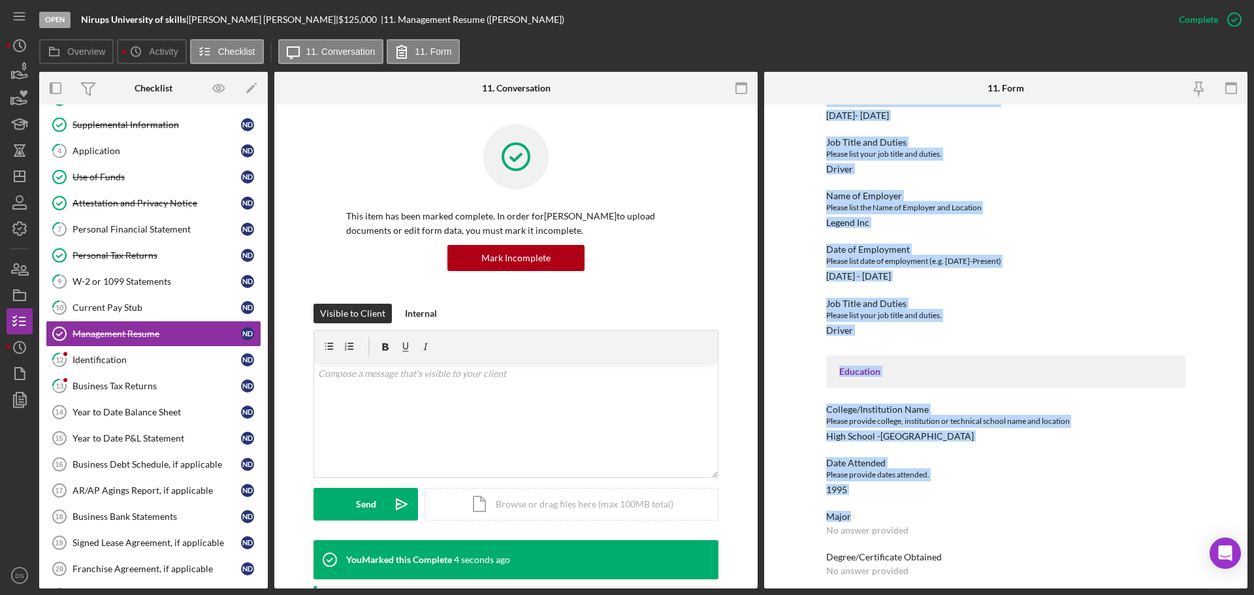
scroll to position [396, 0]
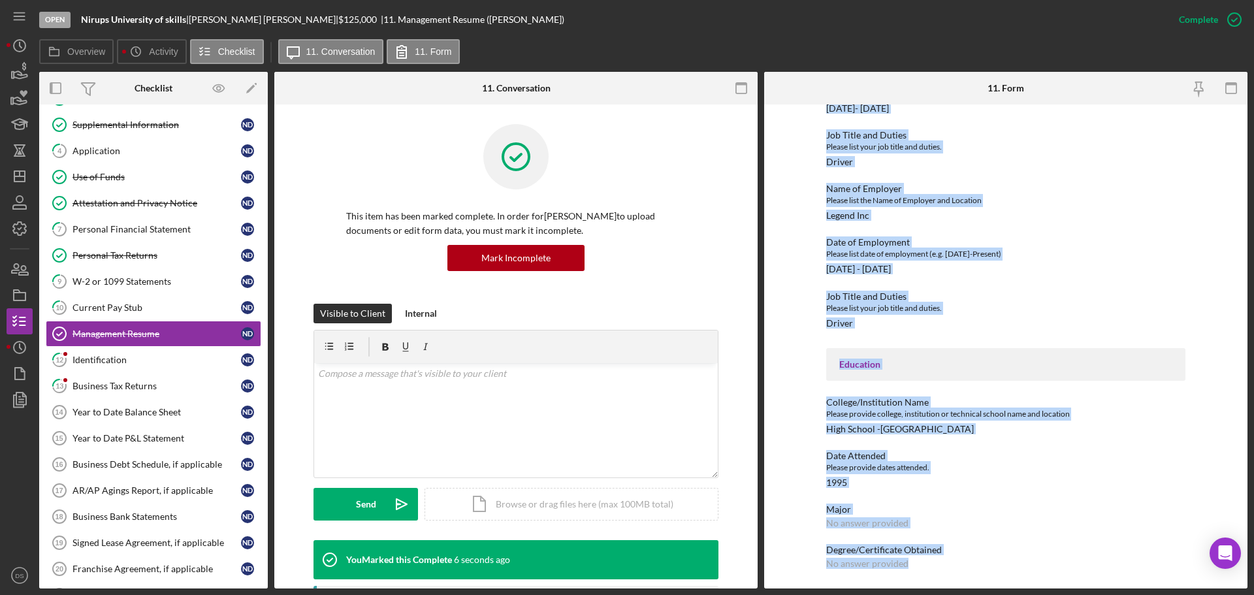
drag, startPoint x: 827, startPoint y: 185, endPoint x: 940, endPoint y: 501, distance: 335.3
click at [1049, 581] on div "To edit this form you must mark this item incomplete Management Resume Employme…" at bounding box center [1005, 148] width 359 height 867
copy div "Management Resume Employment History Name of Employer Please list the Name of E…"
click at [144, 362] on div "Identification" at bounding box center [156, 360] width 168 height 10
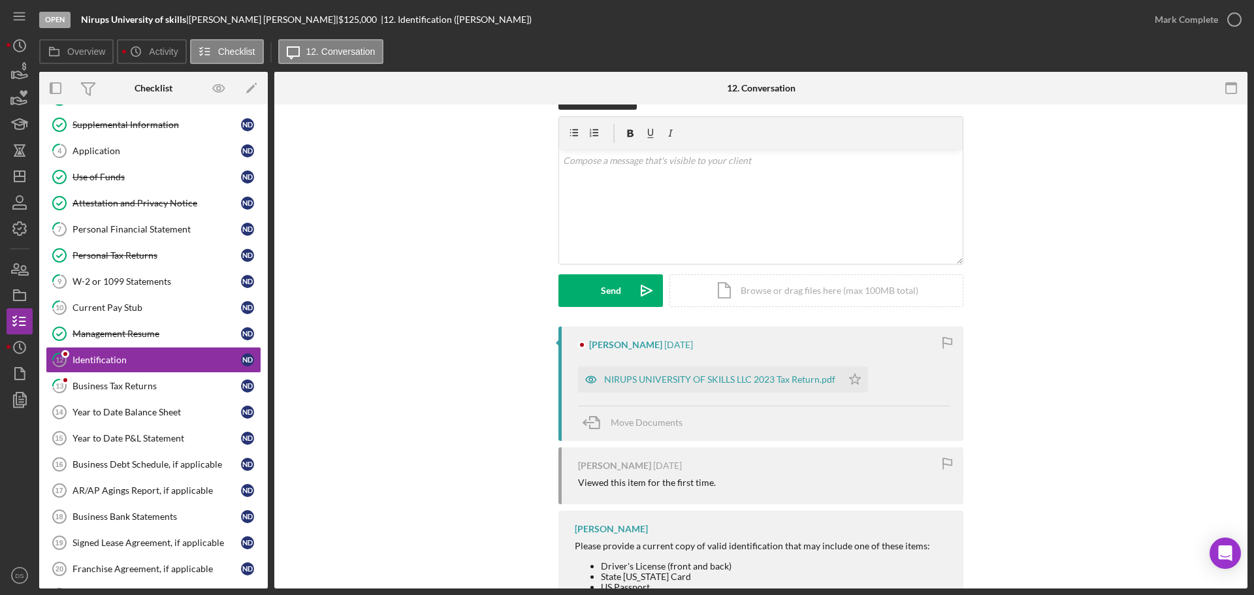
scroll to position [89, 0]
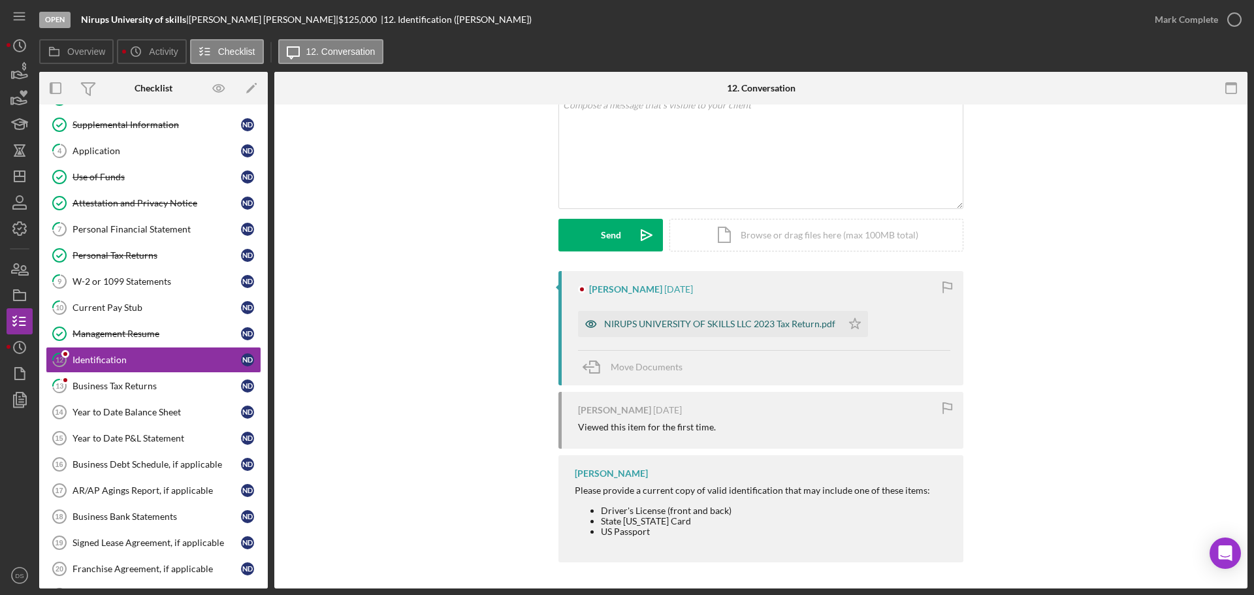
click at [702, 336] on div "NIRUPS UNIVERSITY OF SKILLS LLC 2023 Tax Return.pdf" at bounding box center [710, 324] width 264 height 26
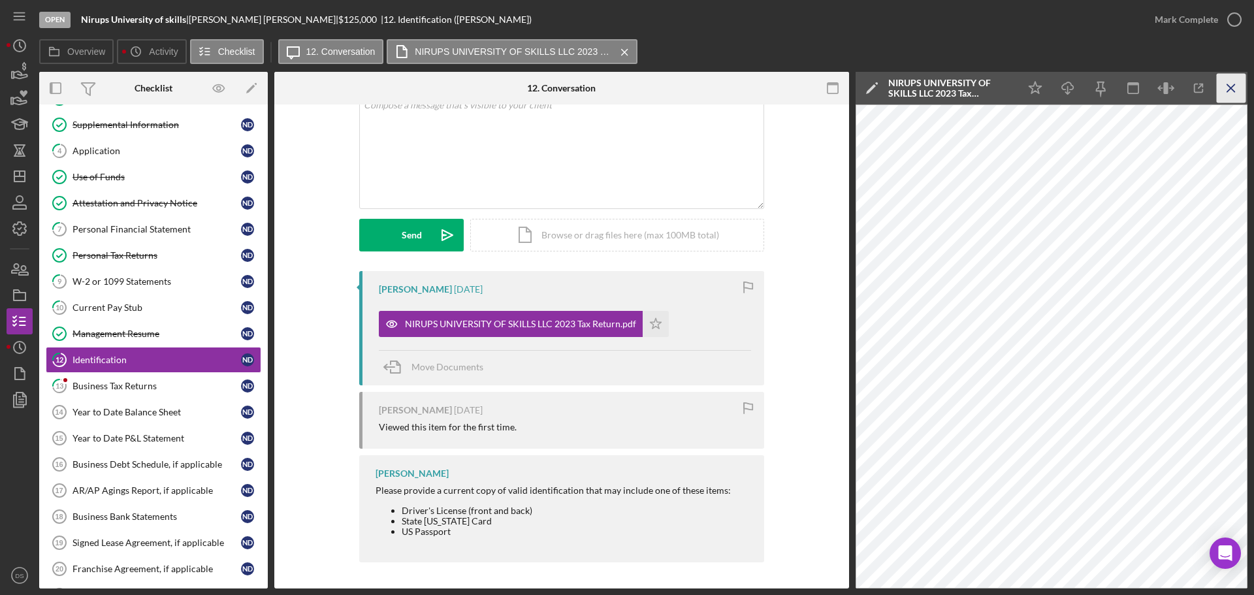
click at [1231, 78] on icon "Icon/Menu Close" at bounding box center [1231, 88] width 29 height 29
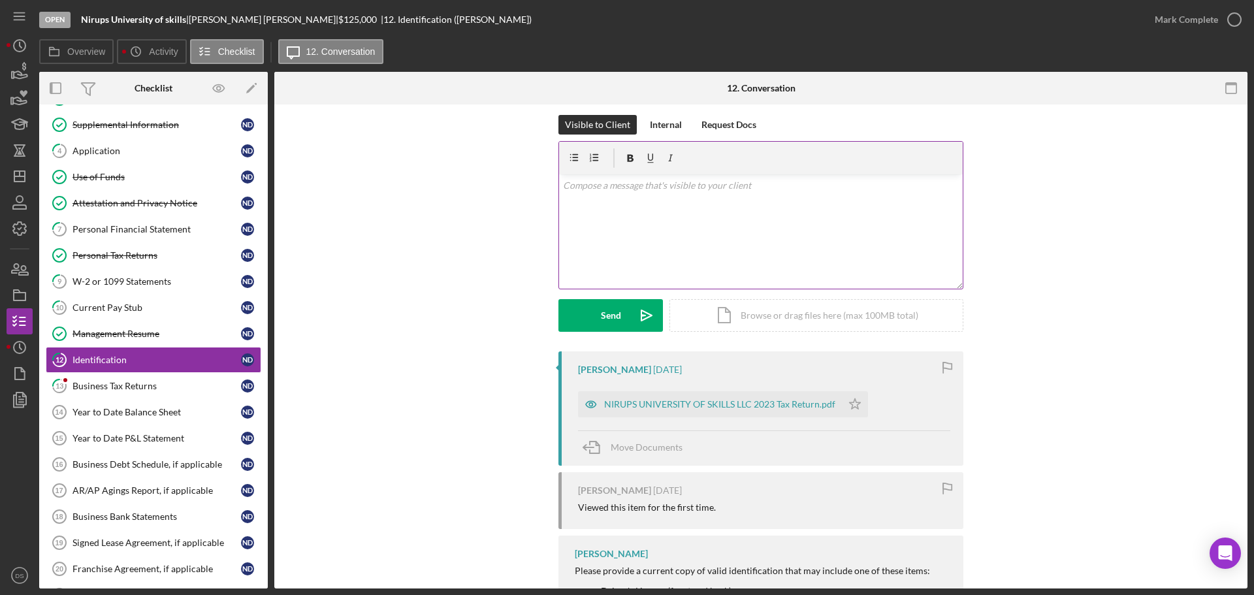
scroll to position [0, 0]
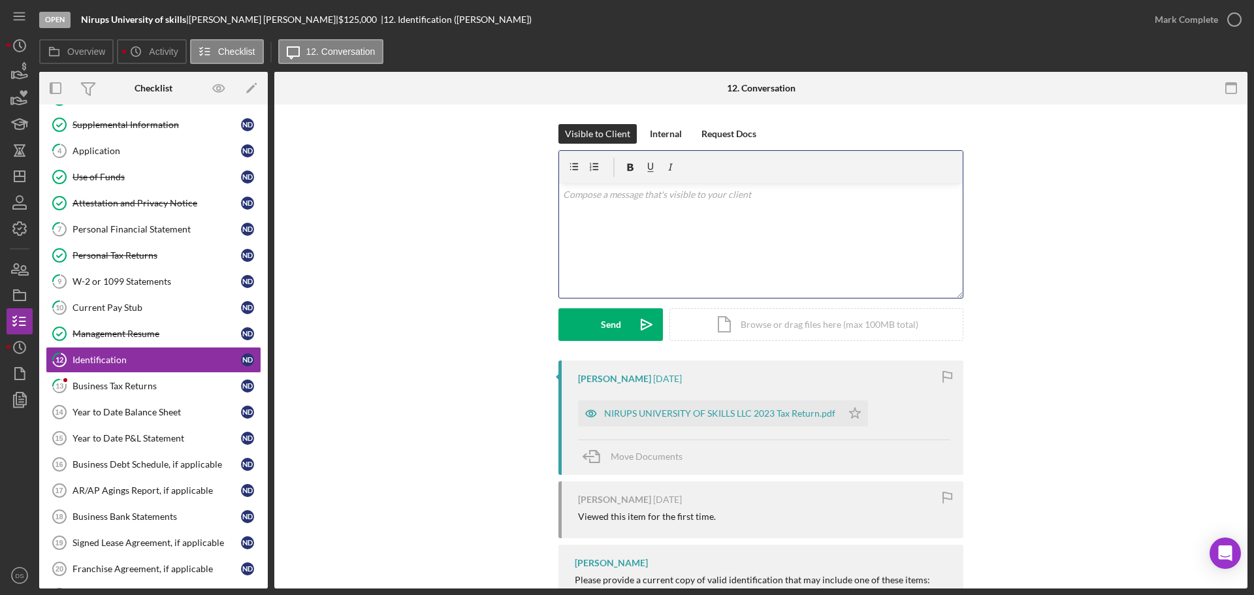
click at [643, 208] on div "v Color teal Color pink Remove color Add row above Add row below Add column bef…" at bounding box center [761, 241] width 404 height 114
click at [630, 327] on icon "Icon/icon-invite-send" at bounding box center [646, 324] width 33 height 33
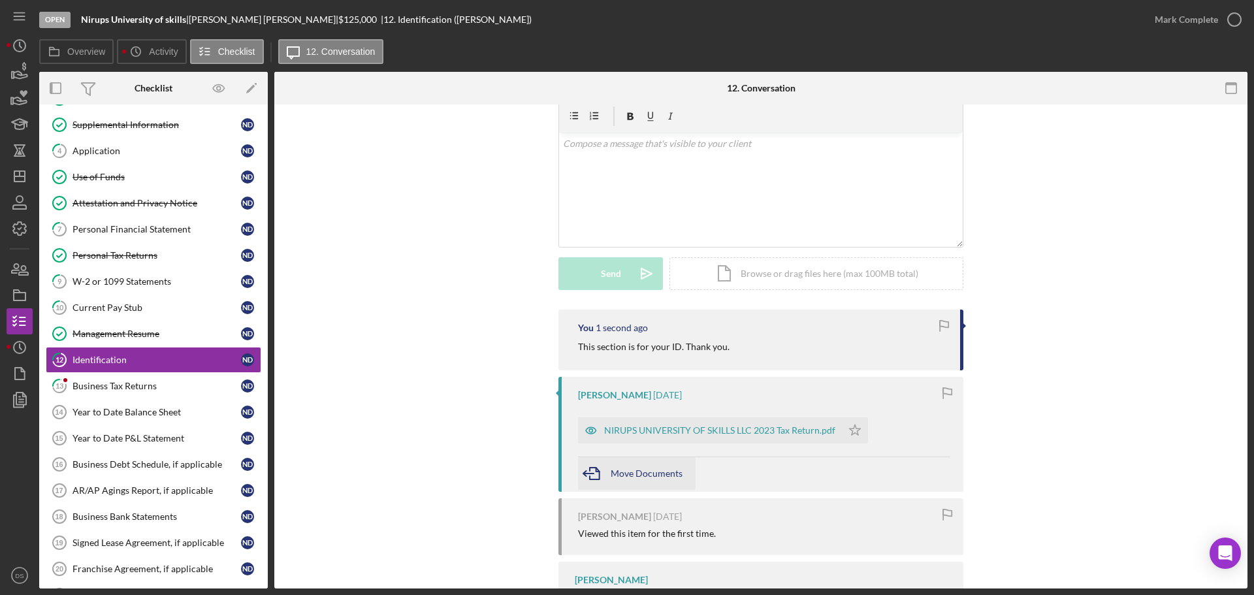
scroll to position [131, 0]
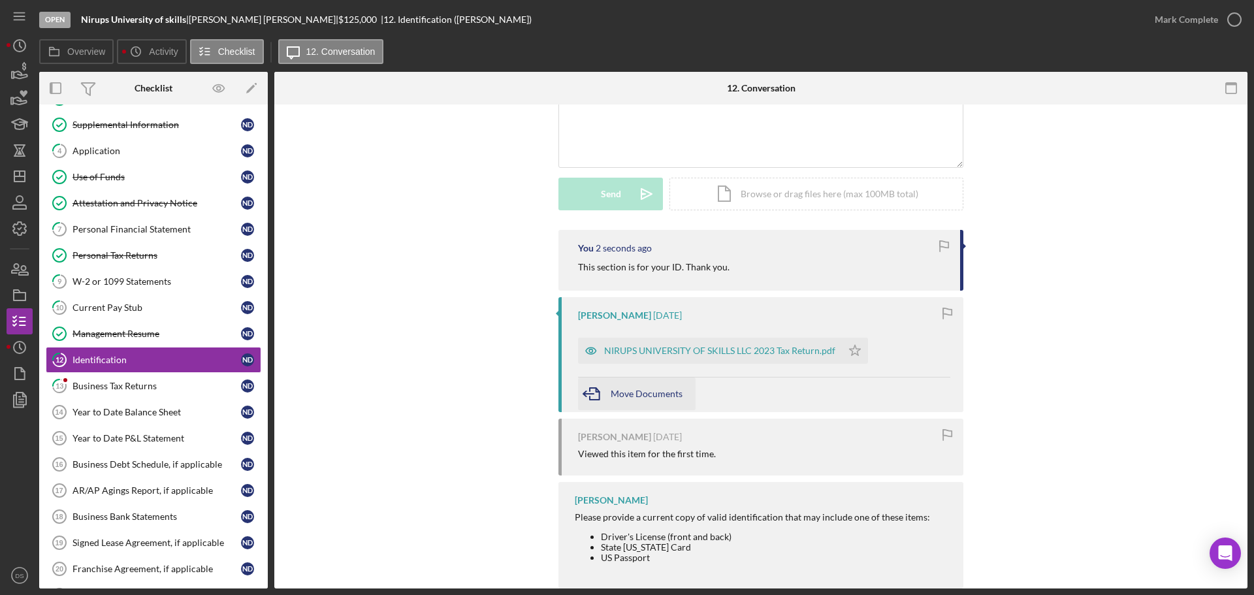
click at [669, 392] on span "Move Documents" at bounding box center [647, 393] width 72 height 11
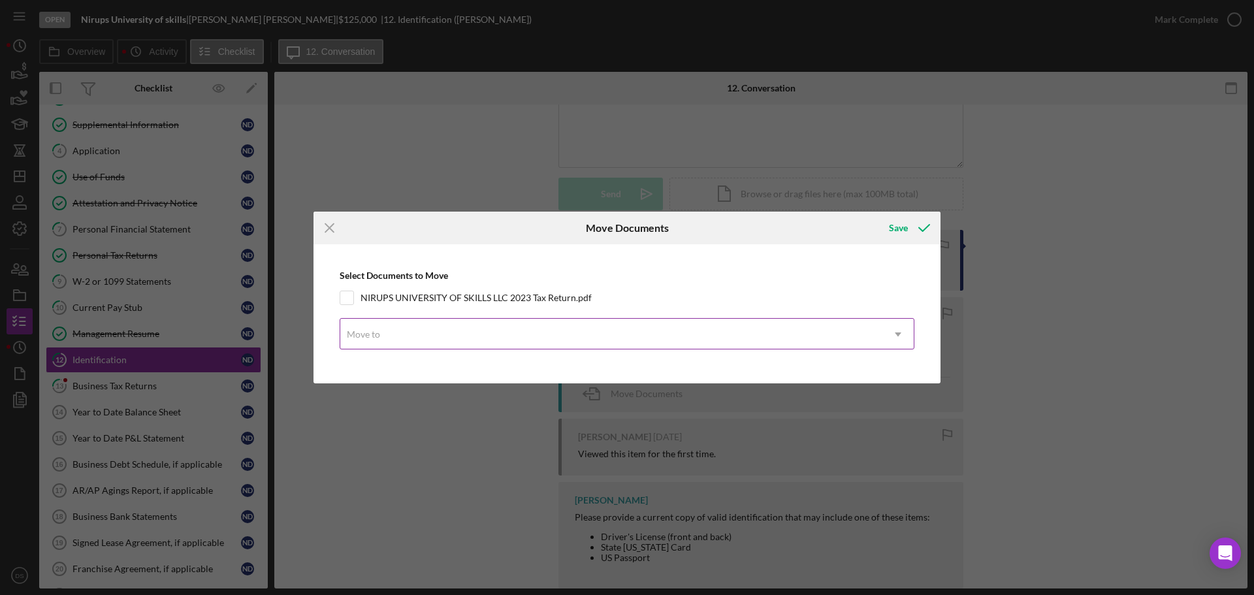
click at [664, 337] on div "Move to" at bounding box center [611, 334] width 542 height 30
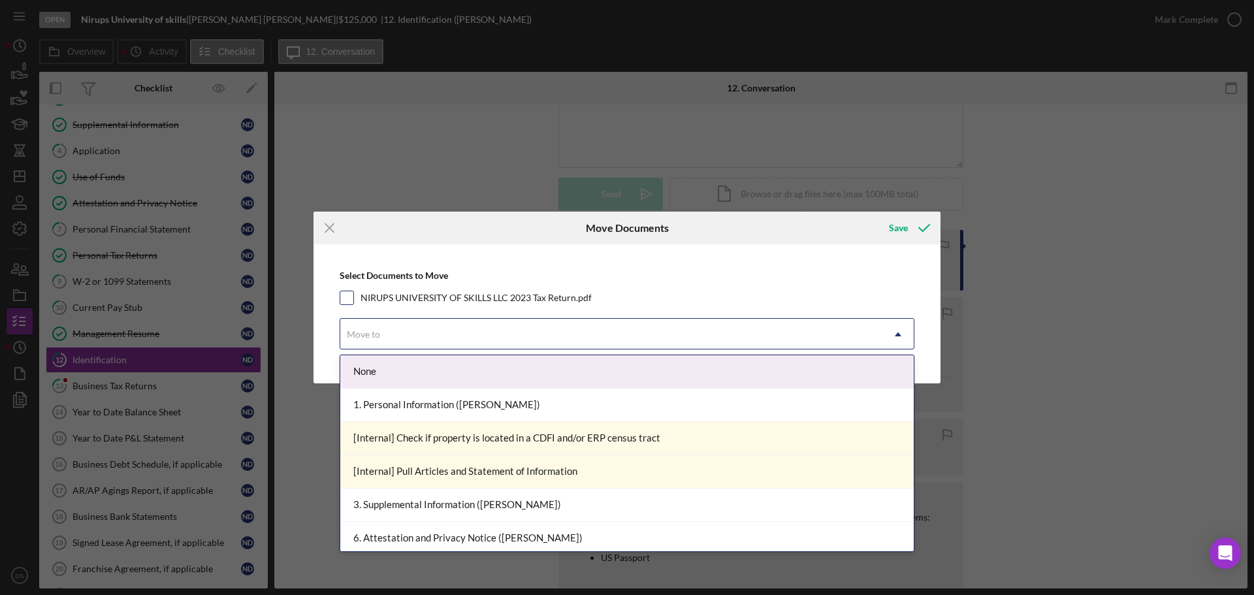
click at [351, 302] on input "NIRUPS UNIVERSITY OF SKILLS LLC 2023 Tax Return.pdf" at bounding box center [346, 297] width 13 height 13
checkbox input "true"
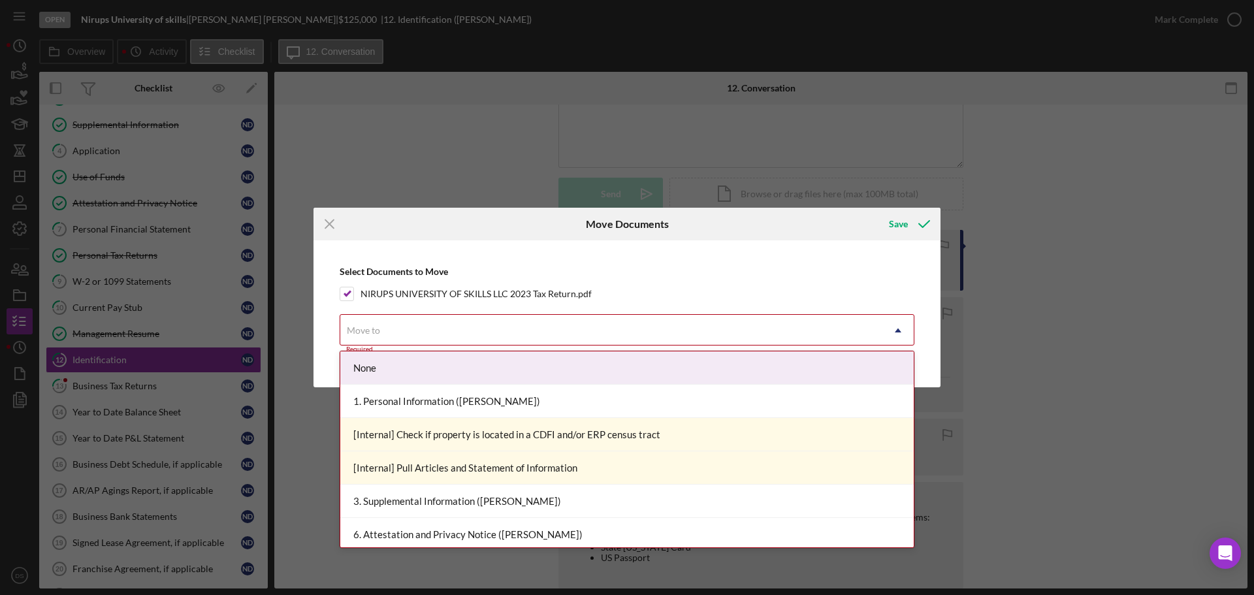
click at [421, 345] on div "Move to" at bounding box center [611, 330] width 542 height 30
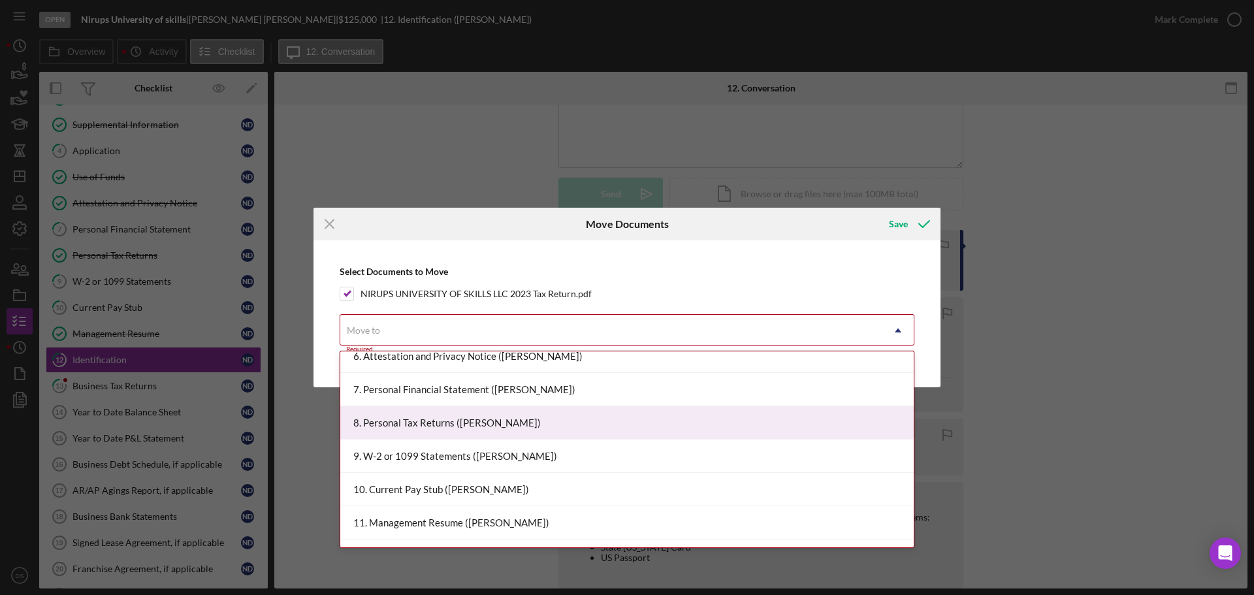
scroll to position [196, 0]
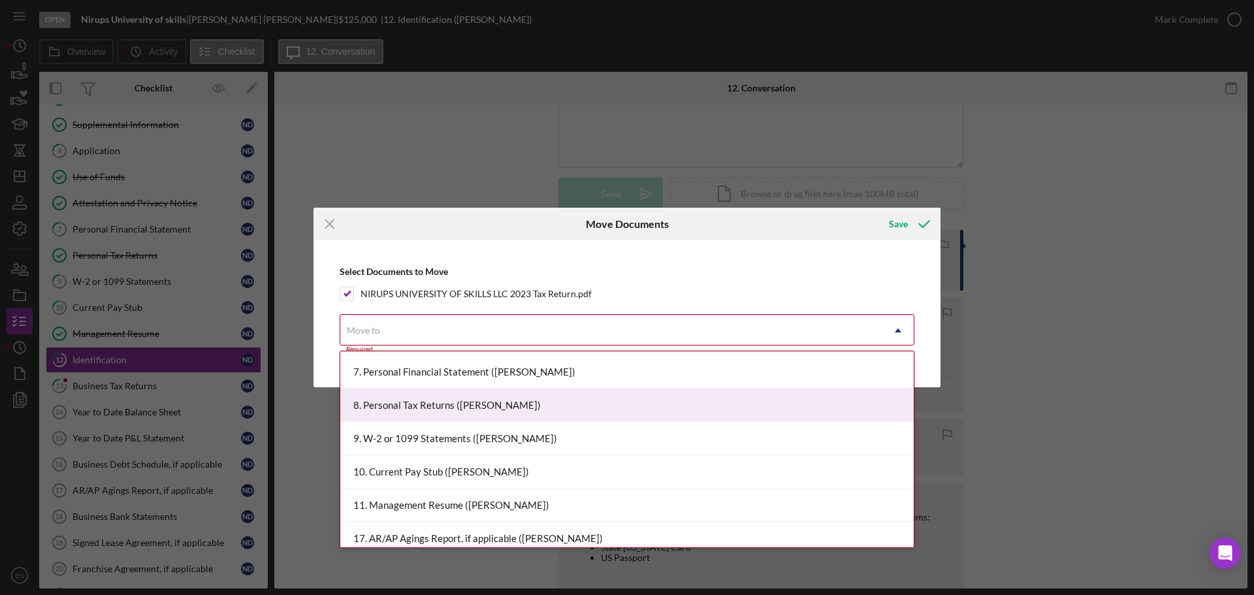
click at [513, 404] on div "8. Personal Tax Returns ([PERSON_NAME])" at bounding box center [626, 405] width 573 height 33
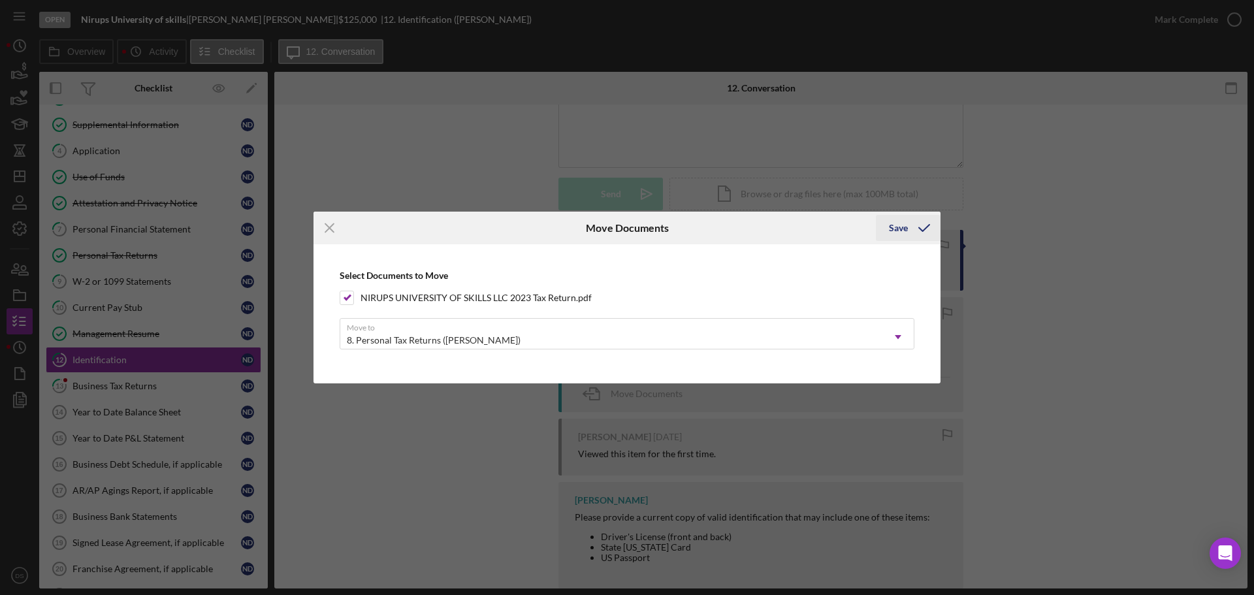
click at [907, 226] on div "Save" at bounding box center [898, 228] width 19 height 26
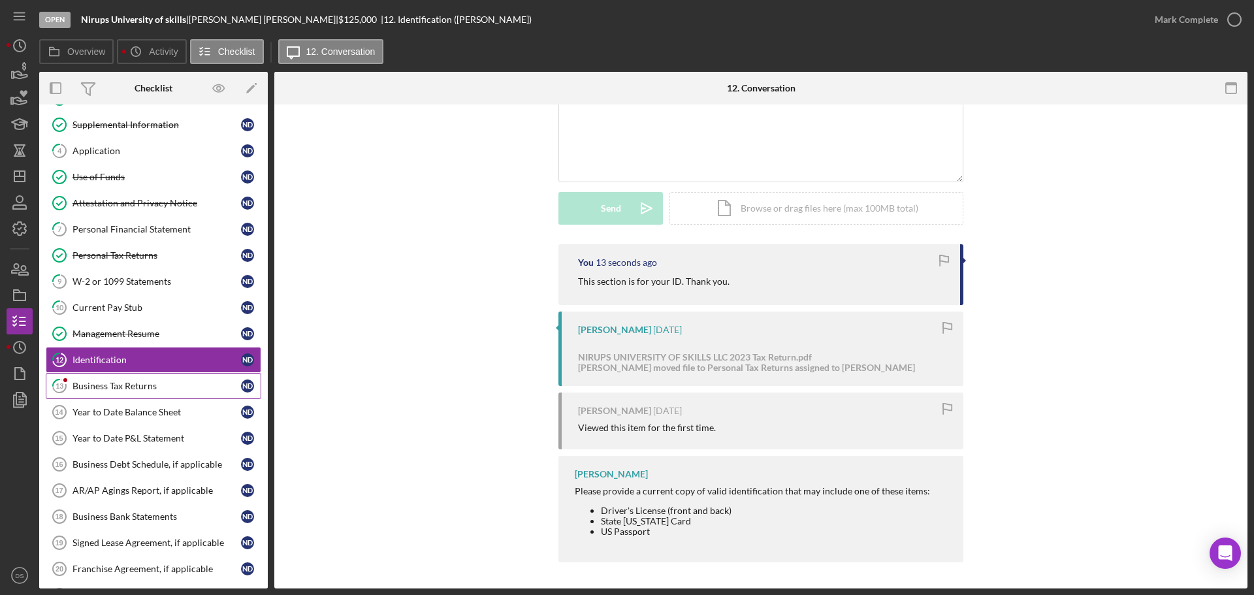
click at [168, 375] on link "13 Business Tax Returns N D" at bounding box center [154, 386] width 216 height 26
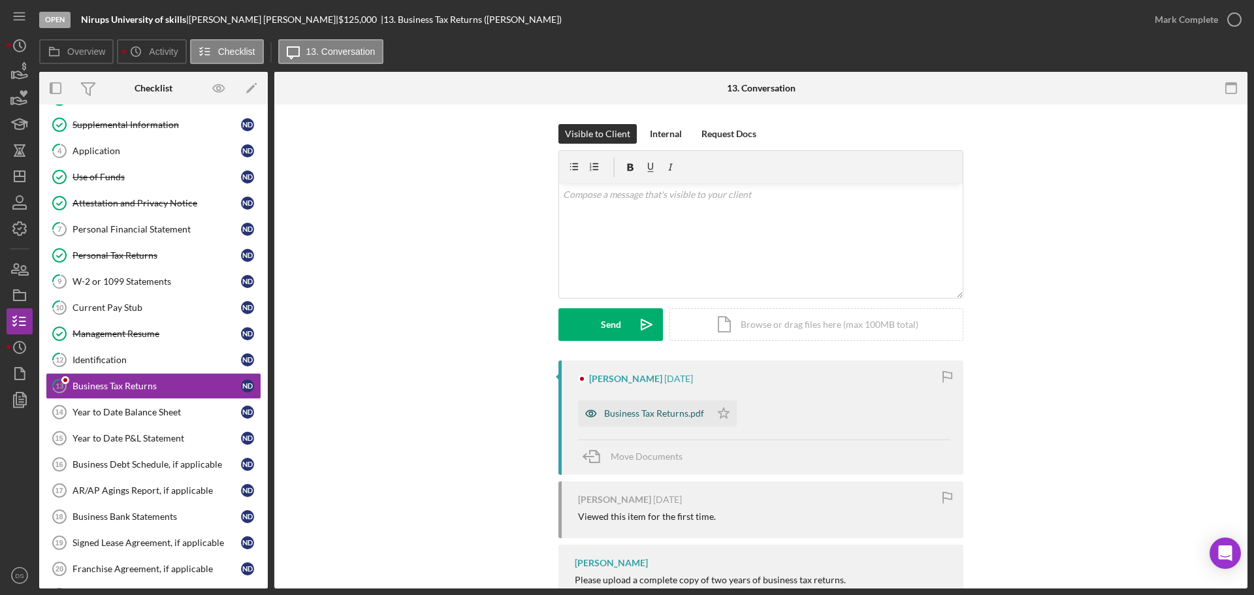
click at [648, 417] on div "Business Tax Returns.pdf" at bounding box center [654, 413] width 100 height 10
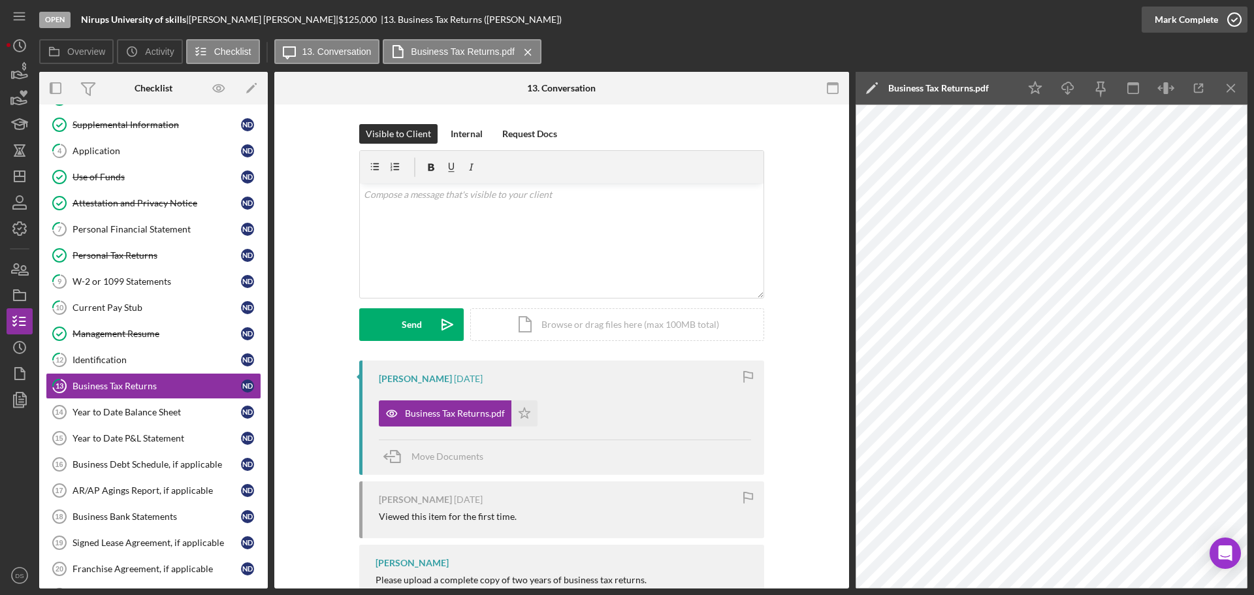
click at [1232, 27] on icon "button" at bounding box center [1234, 19] width 33 height 33
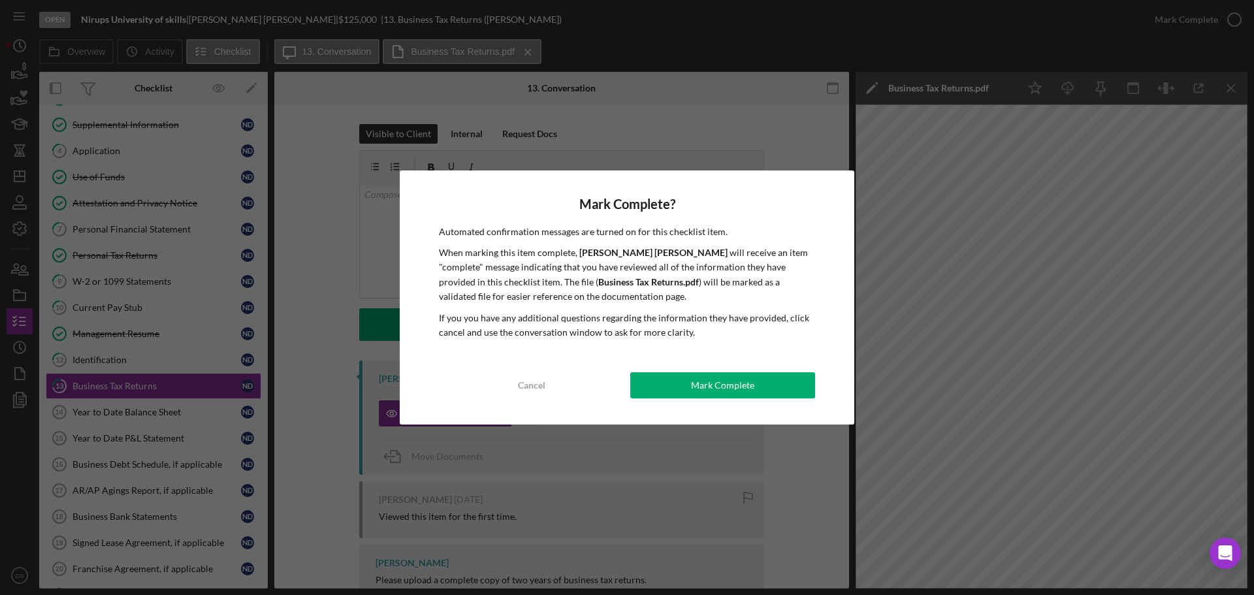
click at [810, 368] on div "Mark Complete? Automated confirmation messages are turned on for this checklist…" at bounding box center [627, 297] width 455 height 255
click at [790, 387] on button "Mark Complete" at bounding box center [722, 385] width 185 height 26
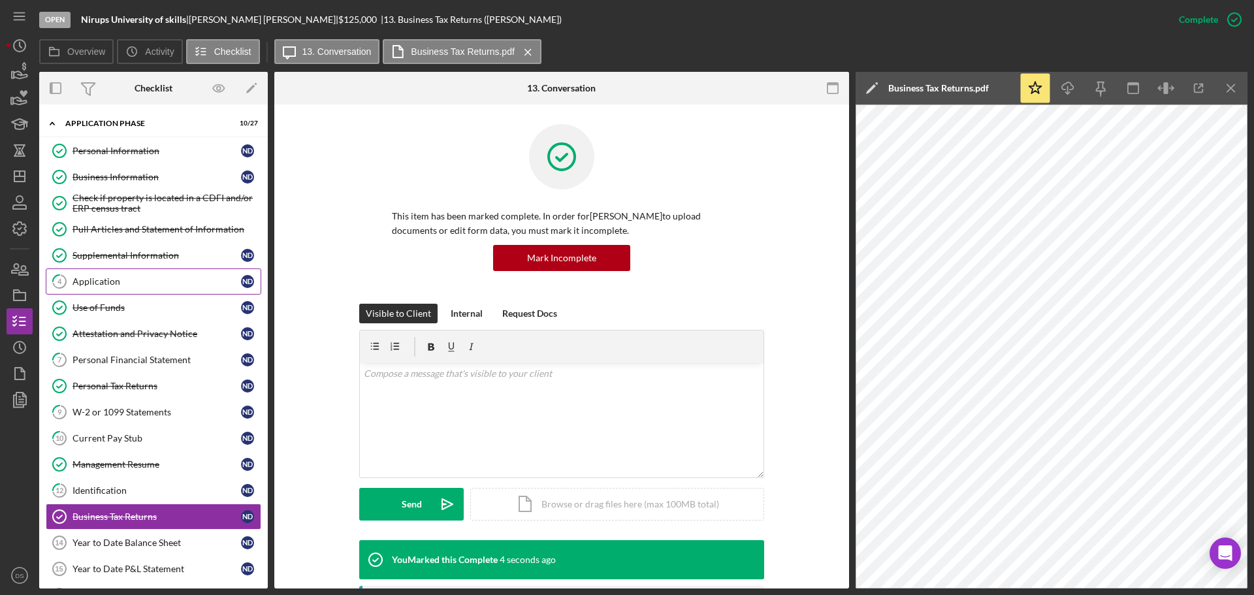
click at [168, 291] on link "4 Application N D" at bounding box center [154, 281] width 216 height 26
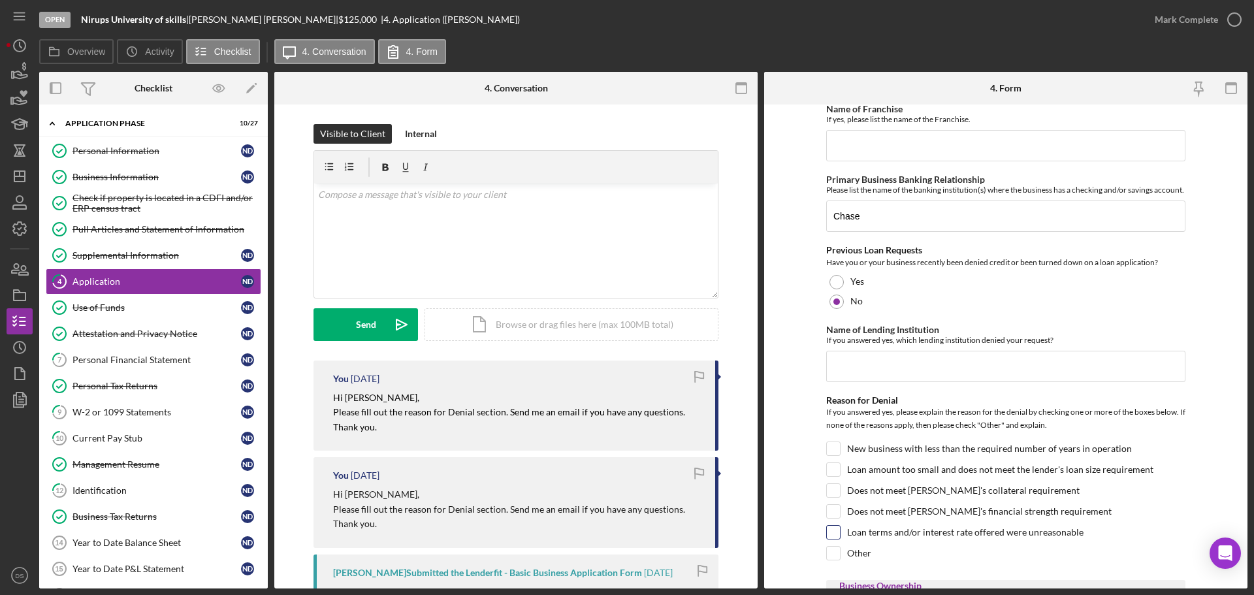
scroll to position [653, 0]
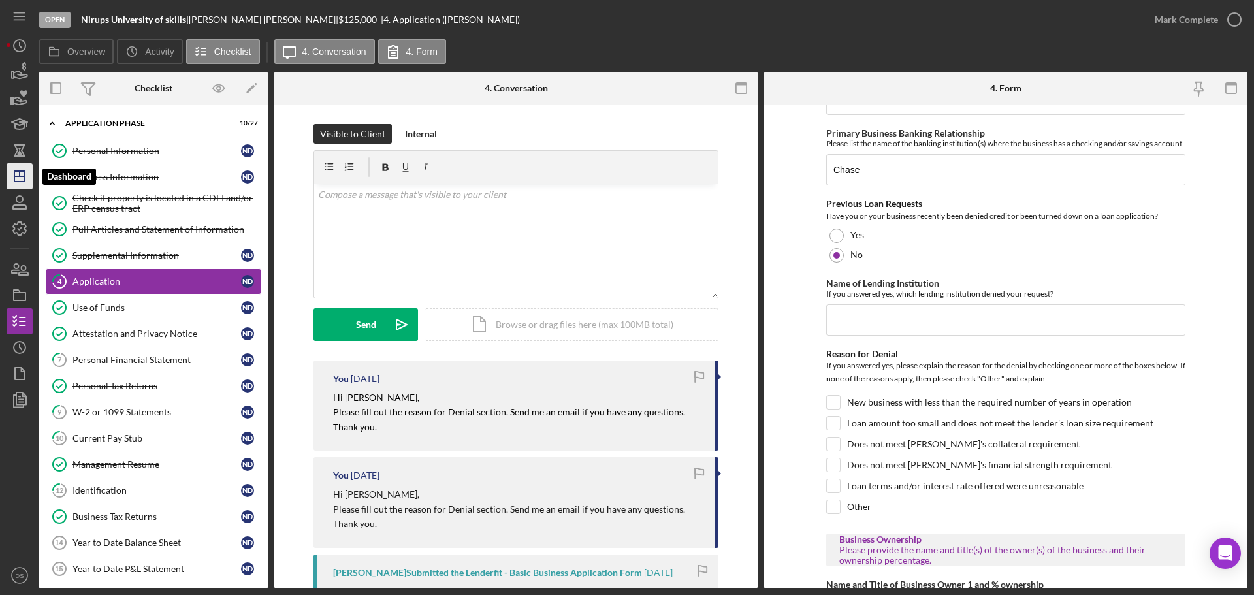
click at [29, 178] on icon "Icon/Dashboard" at bounding box center [19, 176] width 33 height 33
